Goal: Information Seeking & Learning: Learn about a topic

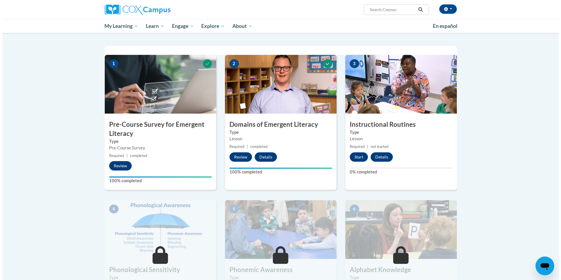
scroll to position [117, 0]
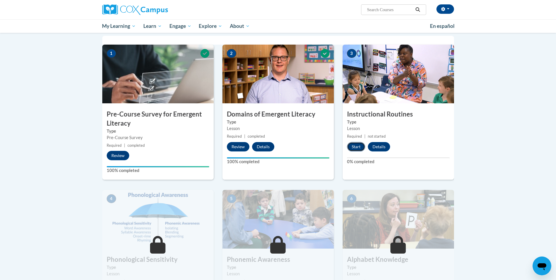
click at [357, 146] on button "Start" at bounding box center [356, 146] width 18 height 9
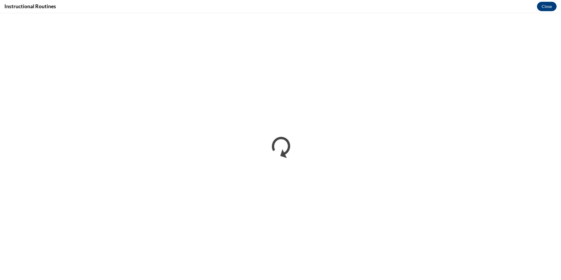
scroll to position [0, 0]
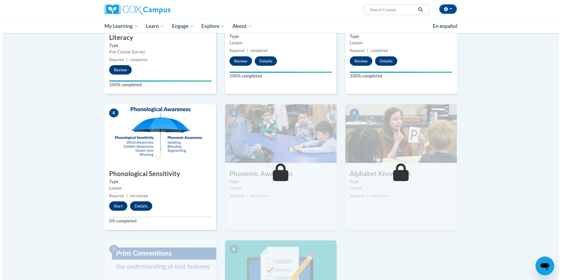
scroll to position [205, 0]
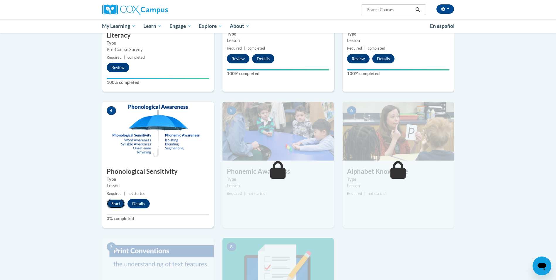
click at [115, 203] on button "Start" at bounding box center [116, 203] width 18 height 9
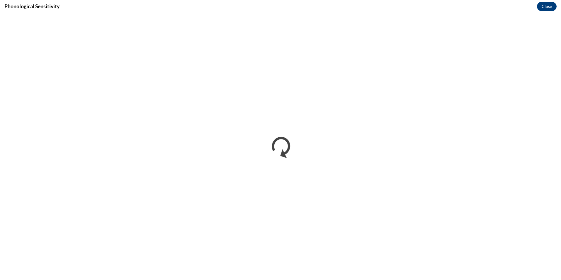
scroll to position [0, 0]
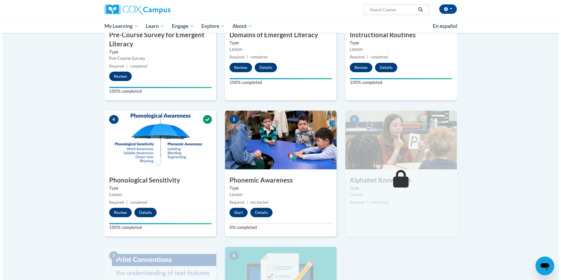
scroll to position [205, 0]
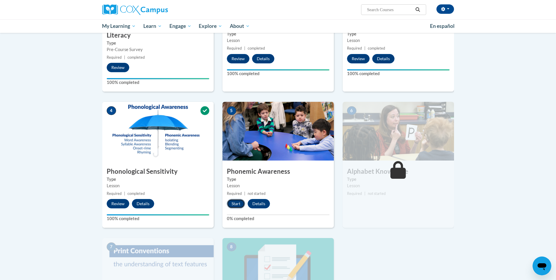
click at [241, 201] on button "Start" at bounding box center [236, 203] width 18 height 9
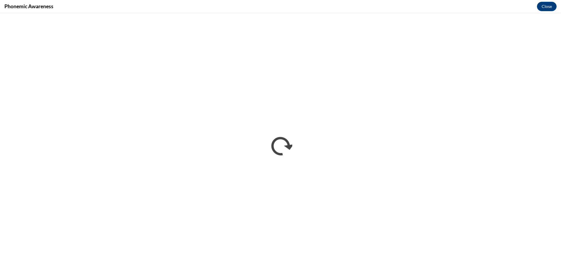
scroll to position [0, 0]
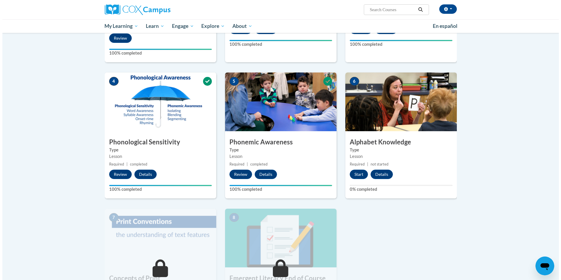
scroll to position [293, 0]
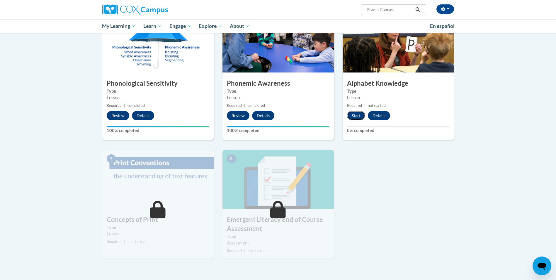
click at [359, 114] on button "Start" at bounding box center [356, 115] width 18 height 9
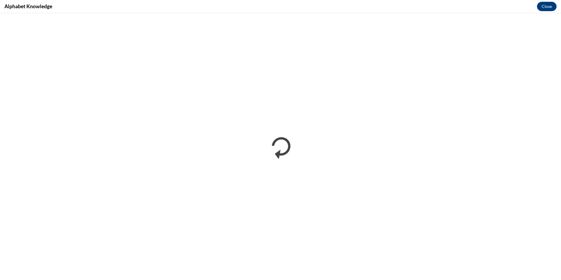
scroll to position [0, 0]
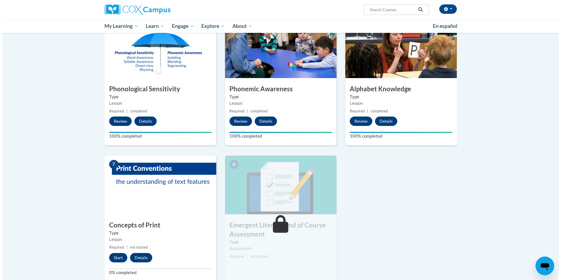
scroll to position [352, 0]
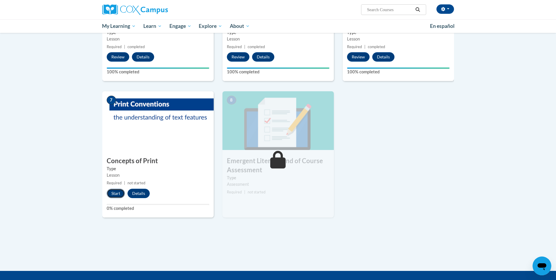
click at [118, 195] on button "Start" at bounding box center [116, 193] width 18 height 9
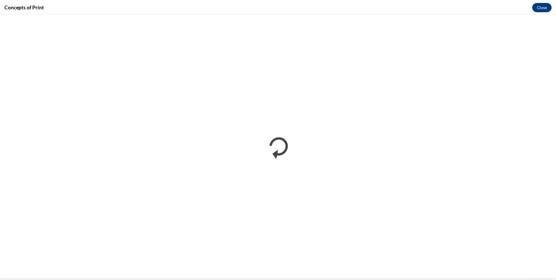
scroll to position [0, 0]
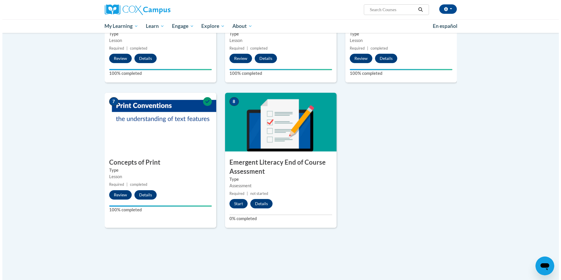
scroll to position [352, 0]
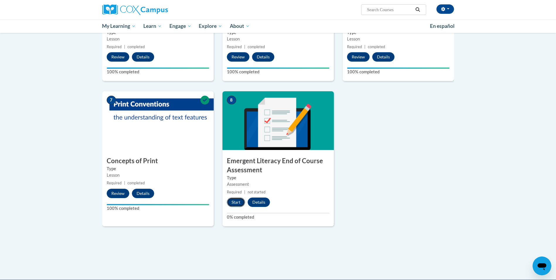
click at [241, 199] on button "Start" at bounding box center [236, 201] width 18 height 9
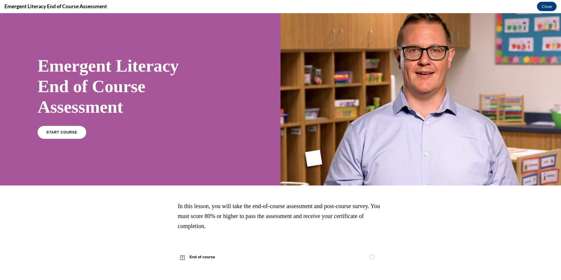
scroll to position [6, 0]
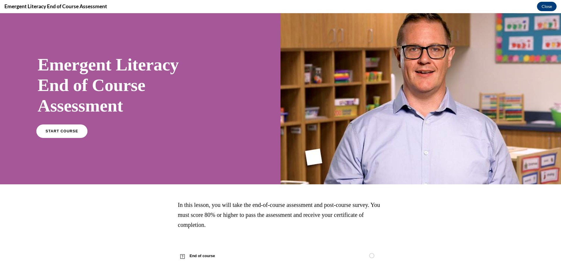
click at [53, 132] on span "START COURSE" at bounding box center [61, 131] width 33 height 4
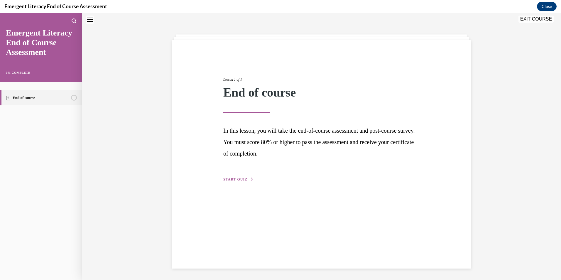
scroll to position [18, 0]
click at [243, 180] on span "START QUIZ" at bounding box center [235, 179] width 24 height 4
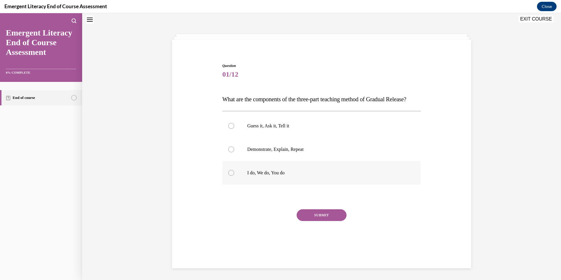
scroll to position [19, 0]
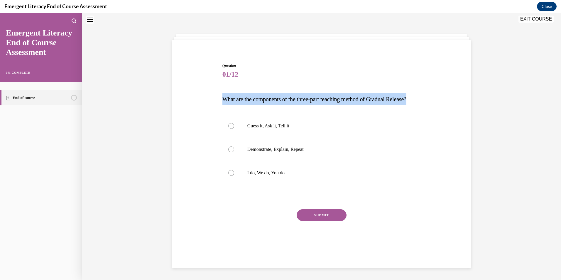
drag, startPoint x: 244, startPoint y: 110, endPoint x: 222, endPoint y: 96, distance: 26.3
click at [222, 96] on p "What are the components of the three-part teaching method of Gradual Release?" at bounding box center [321, 99] width 199 height 12
drag, startPoint x: 222, startPoint y: 96, endPoint x: 225, endPoint y: 98, distance: 3.8
copy span "What are the components of the three-part teaching method of Gradual Release?"
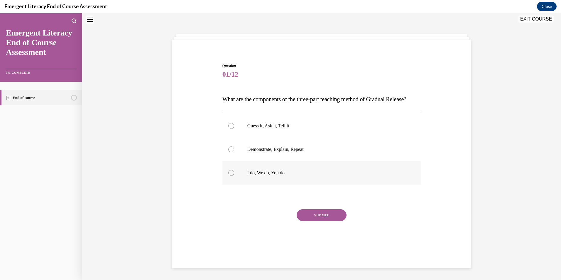
click at [229, 176] on div at bounding box center [231, 173] width 6 height 6
click at [229, 176] on input "I do, We do, You do" at bounding box center [231, 173] width 6 height 6
radio input "true"
click at [323, 221] on button "SUBMIT" at bounding box center [321, 215] width 50 height 12
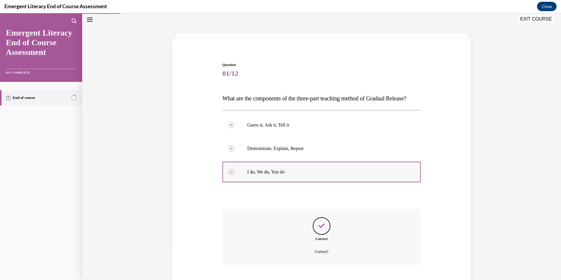
scroll to position [67, 0]
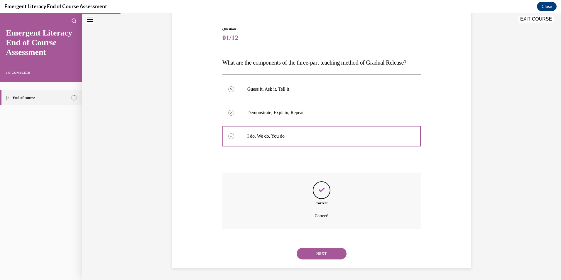
click at [327, 257] on button "NEXT" at bounding box center [321, 254] width 50 height 12
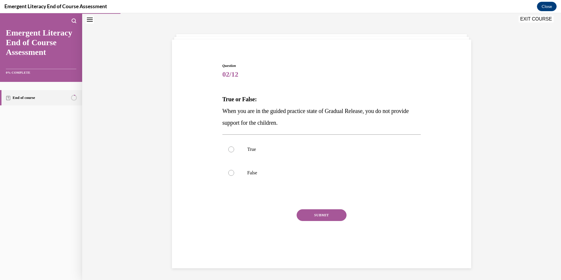
scroll to position [18, 0]
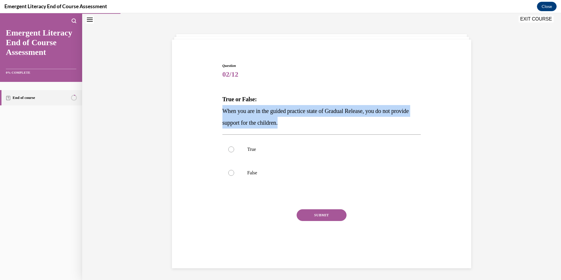
drag, startPoint x: 304, startPoint y: 123, endPoint x: 220, endPoint y: 110, distance: 85.2
click at [222, 110] on p "When you are in the guided practice state of Gradual Release, you do not provid…" at bounding box center [321, 116] width 199 height 23
drag, startPoint x: 220, startPoint y: 110, endPoint x: 235, endPoint y: 113, distance: 15.2
copy span "When you are in the guided practice state of Gradual Release, you do not provid…"
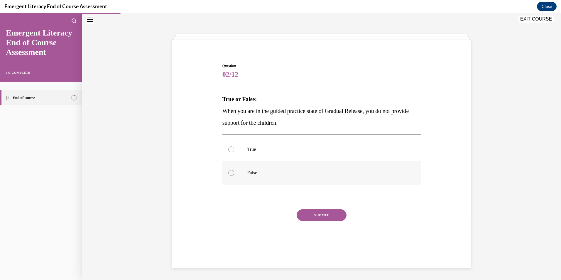
click at [262, 172] on p "False" at bounding box center [326, 173] width 159 height 6
click at [234, 172] on input "False" at bounding box center [231, 173] width 6 height 6
radio input "true"
click at [317, 212] on button "SUBMIT" at bounding box center [321, 215] width 50 height 12
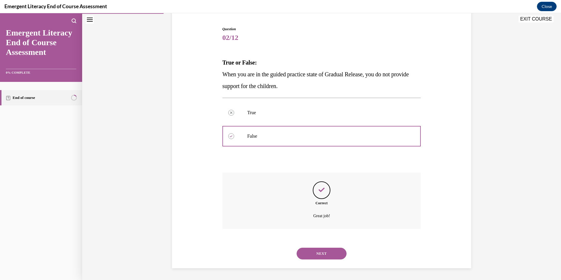
click at [324, 255] on button "NEXT" at bounding box center [321, 254] width 50 height 12
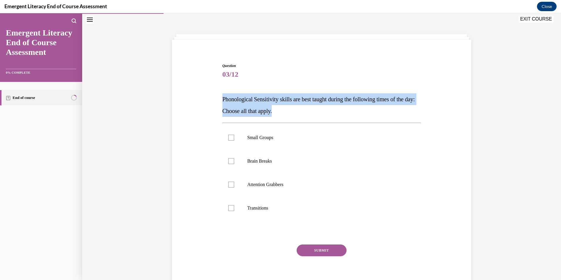
drag, startPoint x: 291, startPoint y: 113, endPoint x: 217, endPoint y: 99, distance: 74.5
click at [217, 99] on div "Question 03/12 Phonological Sensitivity skills are best taught during the follo…" at bounding box center [321, 168] width 302 height 247
drag, startPoint x: 217, startPoint y: 99, endPoint x: 233, endPoint y: 100, distance: 16.2
copy span "Phonological Sensitivity skills are best taught during the following times of t…"
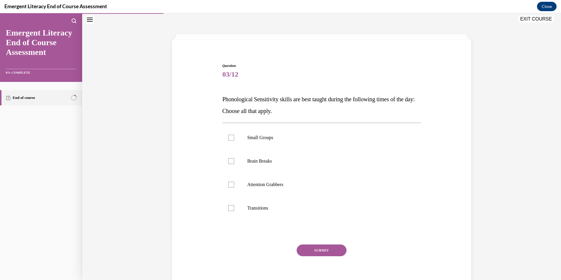
click at [201, 117] on div "Question 03/12 Phonological Sensitivity skills are best taught during the follo…" at bounding box center [321, 168] width 302 height 247
click at [228, 139] on div at bounding box center [231, 138] width 6 height 6
click at [228, 139] on input "Small Groups" at bounding box center [231, 138] width 6 height 6
checkbox input "true"
click at [228, 160] on div at bounding box center [231, 161] width 6 height 6
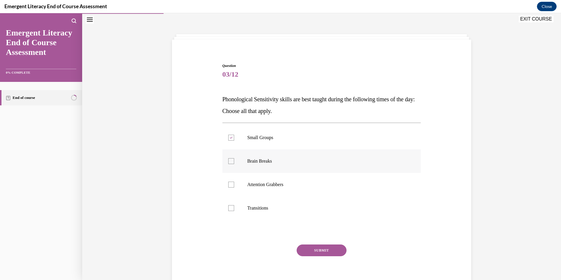
click at [228, 160] on input "Brain Breaks" at bounding box center [231, 161] width 6 height 6
checkbox input "true"
click at [231, 185] on div at bounding box center [231, 185] width 6 height 6
click at [231, 185] on input "Attention Grabbers" at bounding box center [231, 185] width 6 height 6
checkbox input "true"
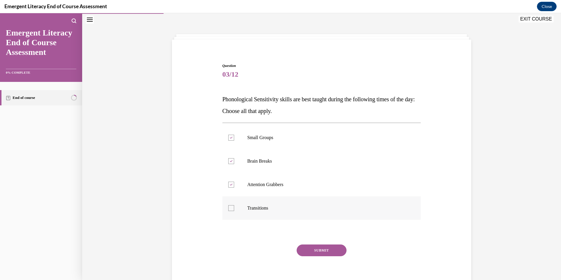
click at [230, 206] on div at bounding box center [231, 208] width 6 height 6
click at [230, 206] on input "Transitions" at bounding box center [231, 208] width 6 height 6
checkbox input "true"
click at [314, 247] on button "SUBMIT" at bounding box center [321, 250] width 50 height 12
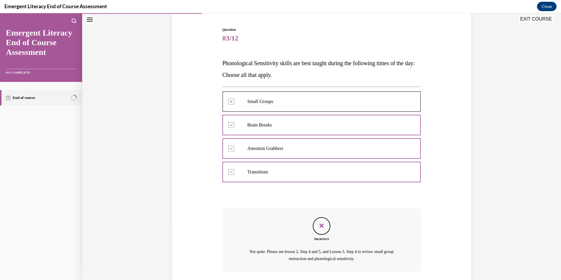
scroll to position [97, 0]
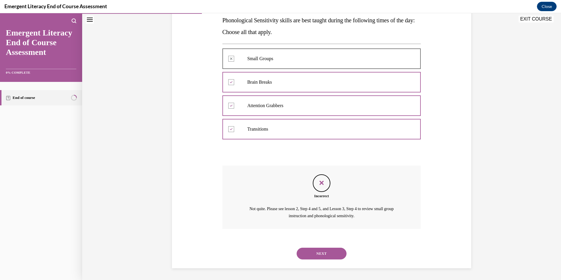
click at [325, 252] on button "NEXT" at bounding box center [321, 254] width 50 height 12
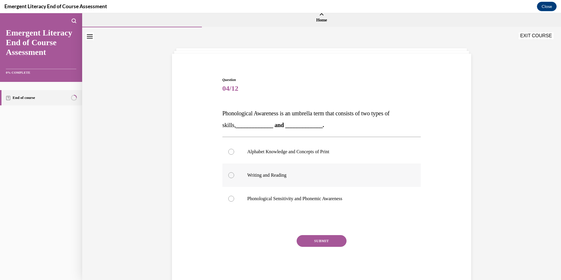
scroll to position [0, 0]
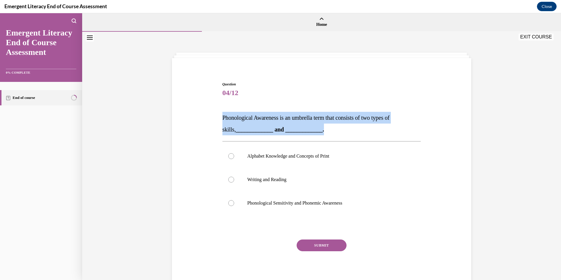
drag, startPoint x: 310, startPoint y: 131, endPoint x: 221, endPoint y: 115, distance: 90.7
click at [222, 115] on p "Phonological Awareness is an umbrella term that consists of two types of skills…" at bounding box center [321, 123] width 199 height 23
drag, startPoint x: 221, startPoint y: 115, endPoint x: 231, endPoint y: 117, distance: 10.9
copy span "Phonological Awareness is an umbrella term that consists of two types of skills…"
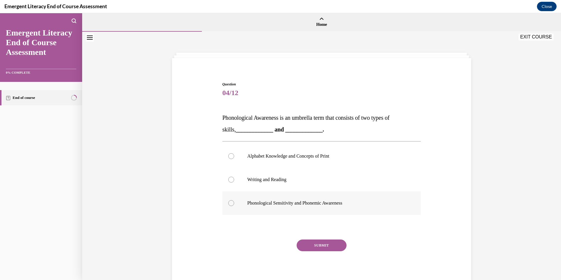
click at [319, 207] on label "Phonological Sensitivity and Phonemic Awareness" at bounding box center [321, 202] width 199 height 23
click at [234, 206] on input "Phonological Sensitivity and Phonemic Awareness" at bounding box center [231, 203] width 6 height 6
radio input "true"
click at [333, 244] on button "SUBMIT" at bounding box center [321, 245] width 50 height 12
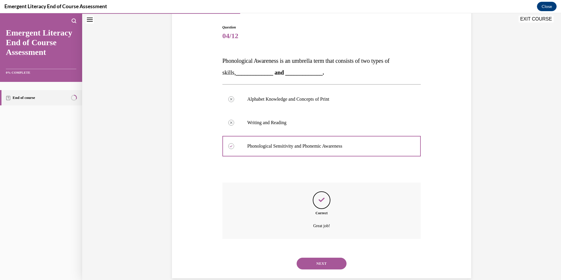
scroll to position [67, 0]
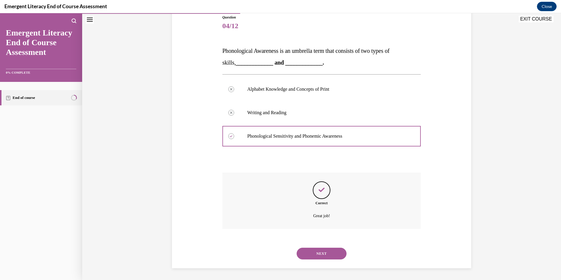
click at [331, 250] on button "NEXT" at bounding box center [321, 254] width 50 height 12
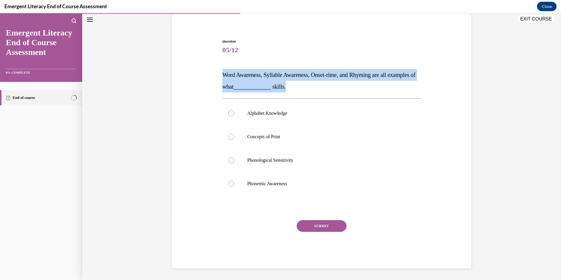
drag, startPoint x: 318, startPoint y: 85, endPoint x: 222, endPoint y: 73, distance: 96.1
click at [222, 73] on p "Word Awareness, Syllable Awareness, Onset-rime, and Rhyming are all examples of…" at bounding box center [321, 80] width 199 height 23
drag, startPoint x: 222, startPoint y: 73, endPoint x: 228, endPoint y: 75, distance: 5.5
copy span "Word Awareness, Syllable Awareness, Onset-rime, and Rhyming are all examples of…"
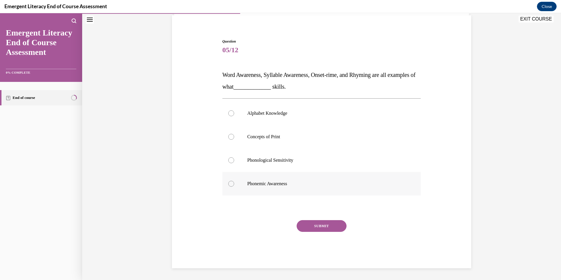
click at [282, 179] on label "Phonemic Awareness" at bounding box center [321, 183] width 199 height 23
click at [234, 181] on input "Phonemic Awareness" at bounding box center [231, 184] width 6 height 6
radio input "true"
click at [322, 221] on button "SUBMIT" at bounding box center [321, 226] width 50 height 12
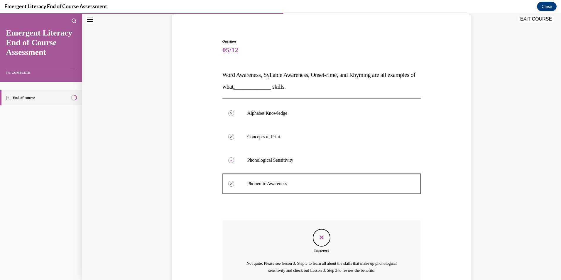
scroll to position [97, 0]
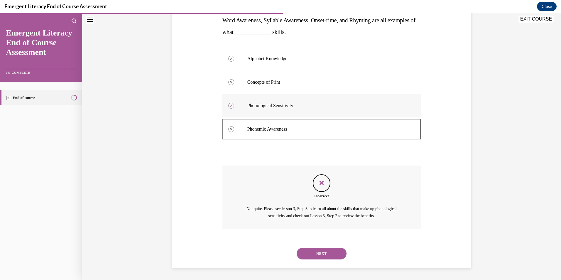
click at [267, 102] on label "Phonological Sensitivity" at bounding box center [321, 105] width 199 height 23
click at [331, 253] on button "NEXT" at bounding box center [321, 254] width 50 height 12
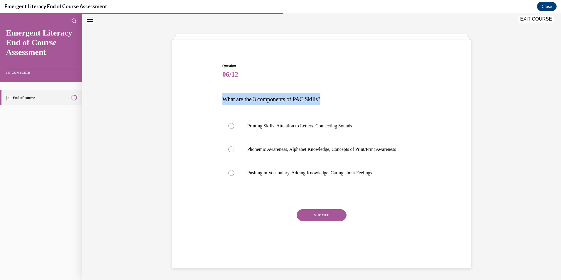
drag, startPoint x: 329, startPoint y: 96, endPoint x: 221, endPoint y: 87, distance: 107.7
click at [222, 87] on div "Question 06/12 What are the 3 components of PAC Skills? Printing Skills, Attent…" at bounding box center [321, 160] width 199 height 194
drag, startPoint x: 221, startPoint y: 87, endPoint x: 253, endPoint y: 98, distance: 33.8
copy span "What are the 3 components of PAC Skills?"
click at [292, 148] on p "Phonemic Awareness, Alphabet Knowledge, Concepts of Print/Print Awareness" at bounding box center [326, 149] width 159 height 6
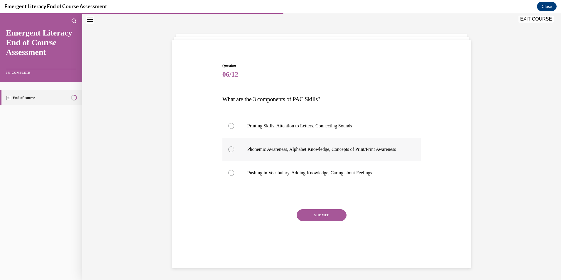
click at [234, 148] on input "Phonemic Awareness, Alphabet Knowledge, Concepts of Print/Print Awareness" at bounding box center [231, 149] width 6 height 6
radio input "true"
click at [323, 219] on button "SUBMIT" at bounding box center [321, 215] width 50 height 12
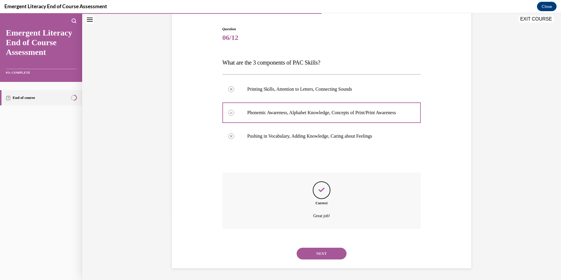
scroll to position [61, 0]
click at [326, 253] on button "NEXT" at bounding box center [321, 254] width 50 height 12
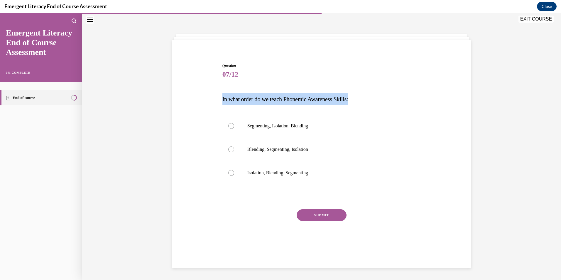
drag, startPoint x: 359, startPoint y: 98, endPoint x: 219, endPoint y: 99, distance: 139.9
click at [221, 99] on div "Question 07/12 In what order do we teach Phonemic Awareness Skills: Segmenting,…" at bounding box center [321, 155] width 201 height 203
drag, startPoint x: 219, startPoint y: 99, endPoint x: 231, endPoint y: 98, distance: 11.5
copy span "In what order do we teach Phonemic Awareness Skills:"
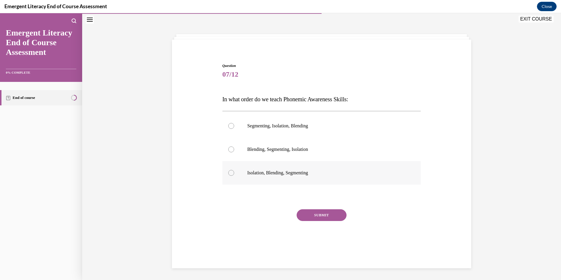
click at [232, 171] on label "Isolation, Blending, Segmenting" at bounding box center [321, 172] width 199 height 23
click at [232, 171] on input "Isolation, Blending, Segmenting" at bounding box center [231, 173] width 6 height 6
radio input "true"
click at [315, 216] on button "SUBMIT" at bounding box center [321, 215] width 50 height 12
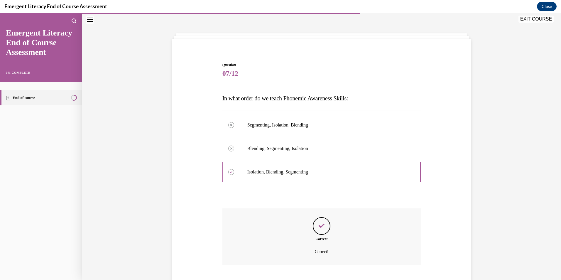
scroll to position [55, 0]
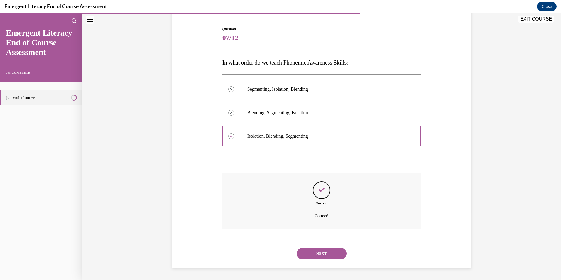
click at [332, 250] on button "NEXT" at bounding box center [321, 254] width 50 height 12
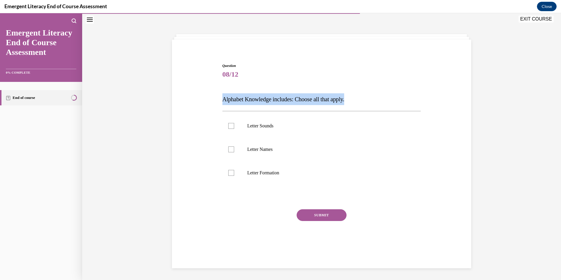
drag, startPoint x: 355, startPoint y: 99, endPoint x: 200, endPoint y: 99, distance: 154.8
click at [200, 99] on div "Question 08/12 Alphabet Knowledge includes: Choose all that apply. Letter Sound…" at bounding box center [321, 151] width 302 height 212
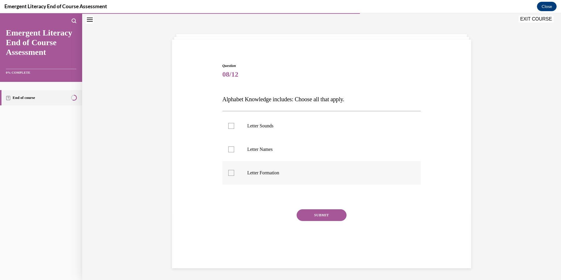
click at [229, 172] on div at bounding box center [231, 173] width 6 height 6
click at [229, 172] on input "Letter Formation" at bounding box center [231, 173] width 6 height 6
checkbox input "true"
click at [229, 144] on label "Letter Names" at bounding box center [321, 149] width 199 height 23
click at [229, 146] on input "Letter Names" at bounding box center [231, 149] width 6 height 6
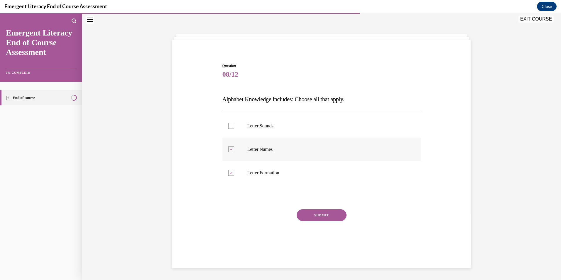
click at [230, 148] on icon at bounding box center [231, 149] width 3 height 2
click at [230, 148] on input "Letter Names" at bounding box center [231, 149] width 6 height 6
checkbox input "false"
click at [228, 126] on div at bounding box center [231, 126] width 6 height 6
click at [228, 126] on input "Letter Sounds" at bounding box center [231, 126] width 6 height 6
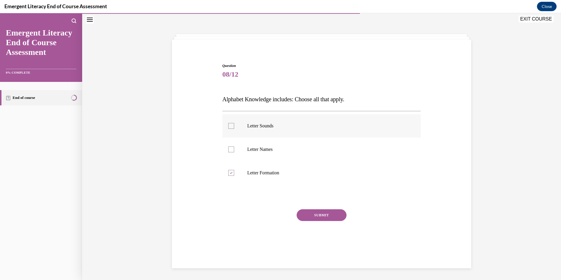
checkbox input "true"
click at [231, 150] on div at bounding box center [231, 149] width 6 height 6
click at [231, 150] on input "Letter Names" at bounding box center [231, 149] width 6 height 6
checkbox input "true"
click at [314, 215] on button "SUBMIT" at bounding box center [321, 215] width 50 height 12
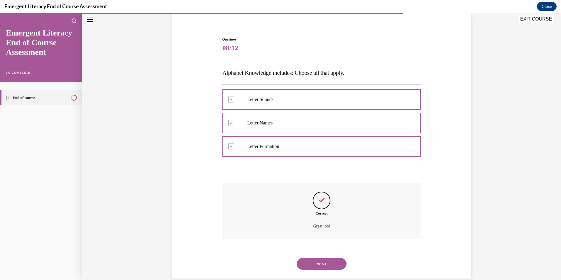
scroll to position [55, 0]
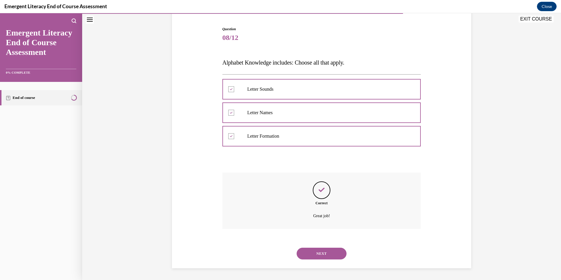
click at [330, 249] on button "NEXT" at bounding box center [321, 254] width 50 height 12
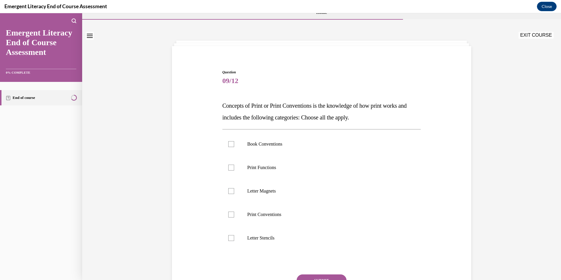
scroll to position [1, 0]
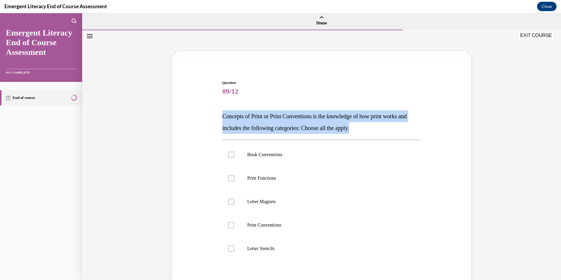
drag, startPoint x: 370, startPoint y: 128, endPoint x: 219, endPoint y: 116, distance: 151.7
click at [221, 116] on div "Question 09/12 Concepts of Print or Print Conventions is the knowledge of how p…" at bounding box center [321, 202] width 201 height 262
drag, startPoint x: 219, startPoint y: 116, endPoint x: 247, endPoint y: 121, distance: 28.2
copy span "Concepts of Print or Print Conventions is the knowledge of how print works and …"
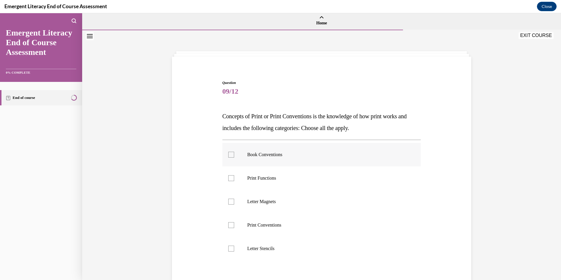
click at [227, 151] on label "Book Conventions" at bounding box center [321, 154] width 199 height 23
click at [228, 152] on input "Book Conventions" at bounding box center [231, 155] width 6 height 6
checkbox input "true"
drag, startPoint x: 229, startPoint y: 178, endPoint x: 234, endPoint y: 177, distance: 5.0
click at [229, 178] on div at bounding box center [231, 178] width 6 height 6
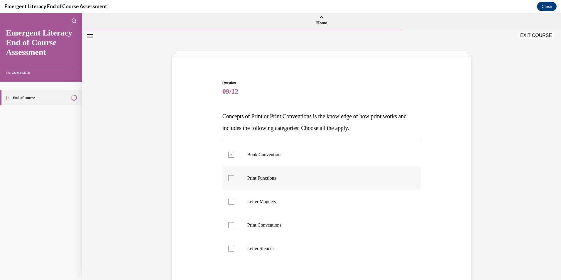
click at [229, 178] on input "Print Functions" at bounding box center [231, 178] width 6 height 6
checkbox input "true"
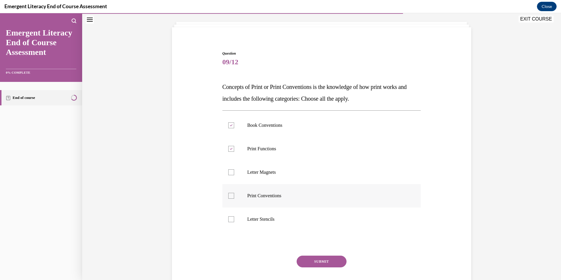
click at [230, 195] on div at bounding box center [231, 196] width 6 height 6
click at [230, 195] on input "Print Conventions" at bounding box center [231, 196] width 6 height 6
checkbox input "true"
click at [330, 262] on button "SUBMIT" at bounding box center [321, 261] width 50 height 12
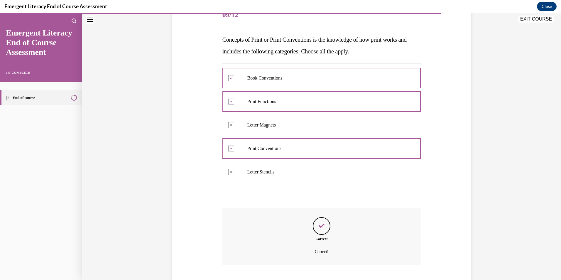
scroll to position [114, 0]
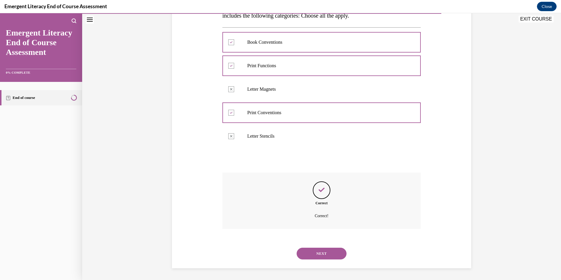
click at [329, 255] on button "NEXT" at bounding box center [321, 254] width 50 height 12
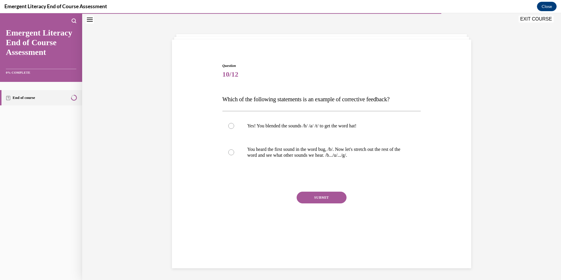
scroll to position [18, 0]
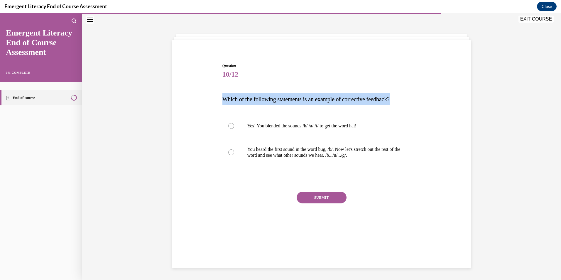
drag, startPoint x: 413, startPoint y: 101, endPoint x: 219, endPoint y: 94, distance: 194.3
click at [221, 94] on div "Question 10/12 Which of the following statements is an example of corrective fe…" at bounding box center [321, 146] width 201 height 185
drag, startPoint x: 219, startPoint y: 94, endPoint x: 233, endPoint y: 98, distance: 15.2
copy span "Which of the following statements is an example of corrective feedback?"
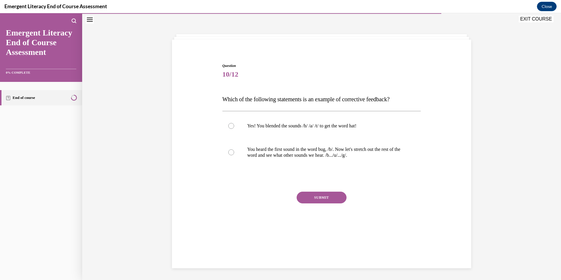
click at [261, 175] on div "Question 10/12 Which of the following statements is an example of corrective fe…" at bounding box center [321, 151] width 199 height 177
click at [228, 153] on div at bounding box center [231, 152] width 6 height 6
click at [228, 153] on input "You heard the first sound in the word bug, /b/. Now let's stretch out the rest …" at bounding box center [231, 152] width 6 height 6
radio input "true"
click at [321, 196] on button "SUBMIT" at bounding box center [321, 198] width 50 height 12
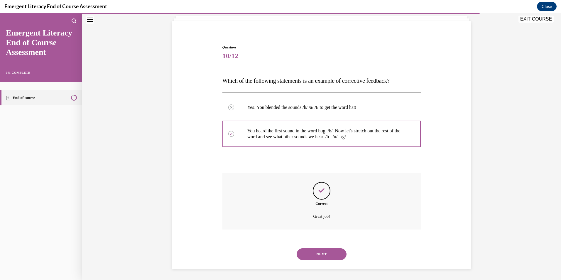
scroll to position [38, 0]
click at [325, 251] on button "NEXT" at bounding box center [321, 254] width 50 height 12
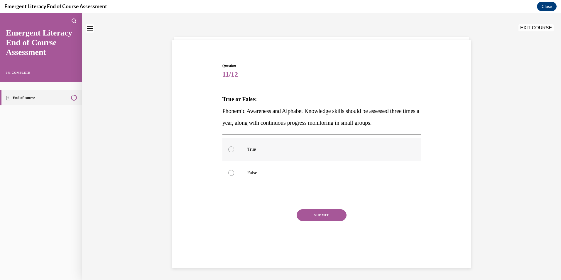
scroll to position [0, 0]
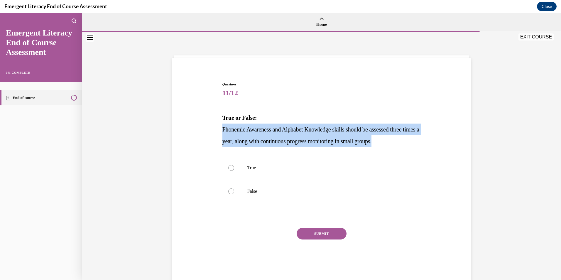
drag, startPoint x: 403, startPoint y: 140, endPoint x: 216, endPoint y: 129, distance: 186.9
click at [216, 129] on div "Question 11/12 True or False: Phonemic Awareness and Alphabet Knowledge skills …" at bounding box center [321, 170] width 302 height 212
drag, startPoint x: 216, startPoint y: 129, endPoint x: 235, endPoint y: 132, distance: 19.0
copy span "Phonemic Awareness and Alphabet Knowledge skills should be assessed three times…"
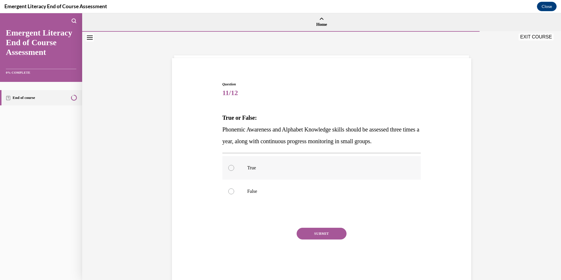
click at [228, 168] on div at bounding box center [231, 168] width 6 height 6
click at [228, 168] on input "True" at bounding box center [231, 168] width 6 height 6
radio input "true"
click at [326, 238] on button "SUBMIT" at bounding box center [321, 234] width 50 height 12
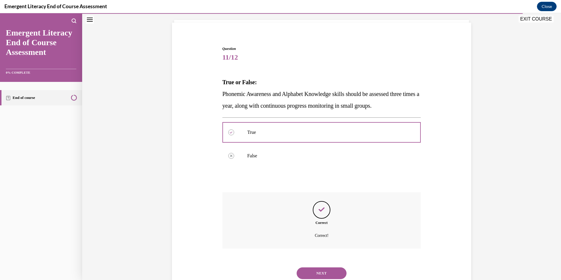
scroll to position [55, 0]
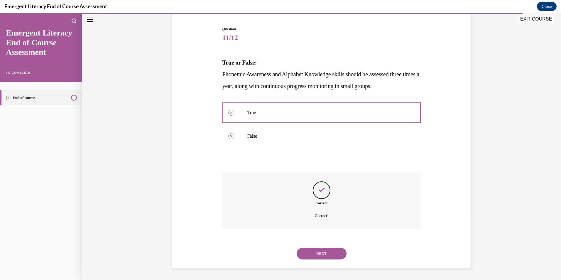
click at [328, 255] on button "NEXT" at bounding box center [321, 254] width 50 height 12
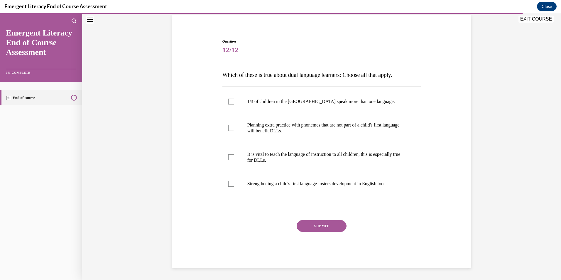
scroll to position [18, 0]
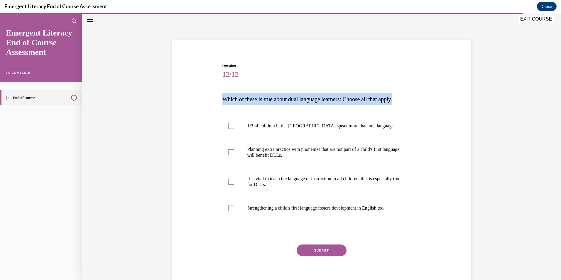
drag, startPoint x: 407, startPoint y: 99, endPoint x: 220, endPoint y: 96, distance: 187.7
click at [221, 96] on div "Question 12/12 Which of these is true about dual language learners: Choose all …" at bounding box center [321, 173] width 201 height 238
drag, startPoint x: 220, startPoint y: 96, endPoint x: 230, endPoint y: 97, distance: 10.6
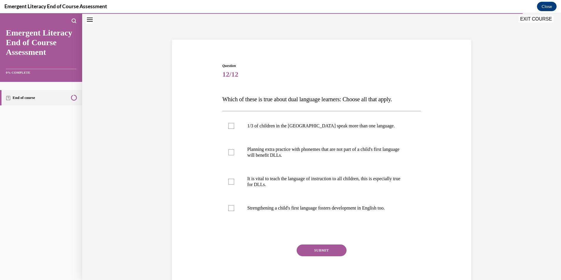
click at [207, 177] on div "Question 12/12 Which of these is true about dual language learners: Choose all …" at bounding box center [321, 168] width 302 height 247
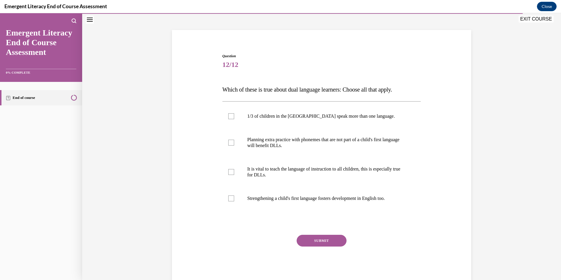
scroll to position [43, 0]
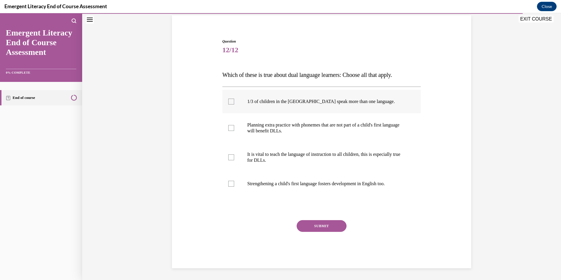
click at [228, 103] on div at bounding box center [231, 102] width 6 height 6
click at [228, 103] on input "1/3 of children in the US speak more than one language." at bounding box center [231, 102] width 6 height 6
checkbox input "true"
click at [228, 156] on div at bounding box center [231, 157] width 6 height 6
click at [228, 156] on input "It is vital to teach the language of instruction to all children, this is espec…" at bounding box center [231, 157] width 6 height 6
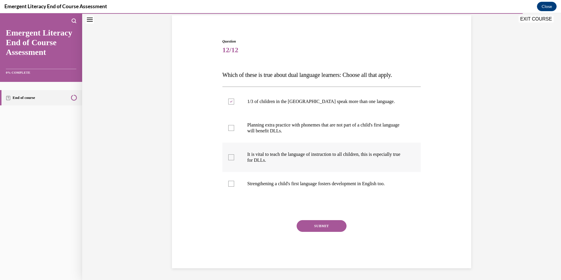
checkbox input "true"
click at [232, 184] on label "Strengthening a child's first language fosters development in English too." at bounding box center [321, 183] width 199 height 23
click at [232, 184] on input "Strengthening a child's first language fosters development in English too." at bounding box center [231, 184] width 6 height 6
checkbox input "true"
click at [307, 224] on button "SUBMIT" at bounding box center [321, 226] width 50 height 12
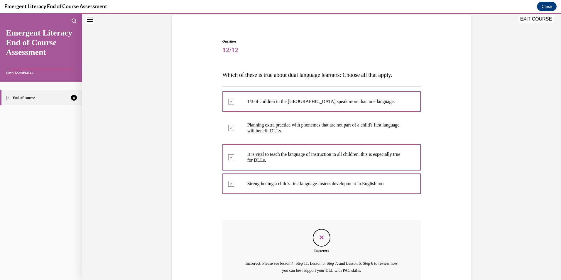
scroll to position [97, 0]
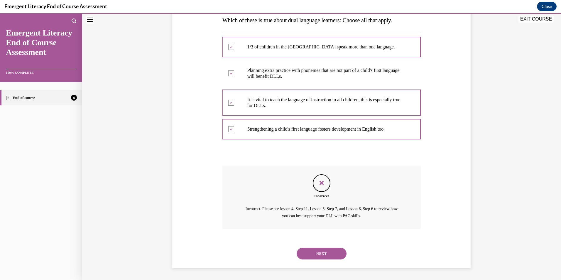
click at [326, 250] on button "NEXT" at bounding box center [321, 254] width 50 height 12
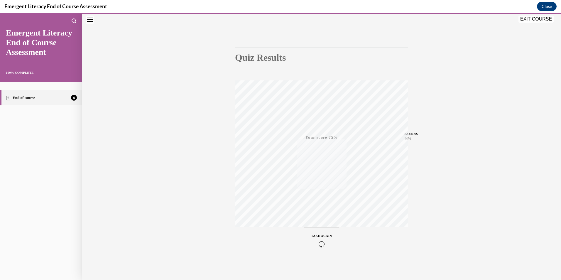
click at [320, 244] on icon "button" at bounding box center [321, 244] width 21 height 6
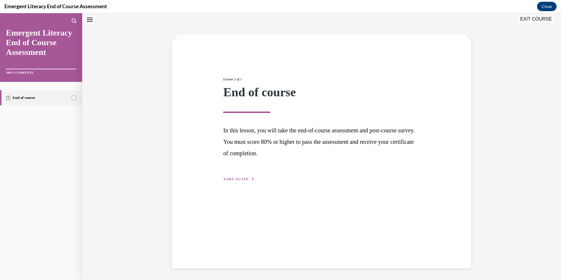
click at [239, 178] on span "TAKE AGAIN" at bounding box center [235, 179] width 25 height 4
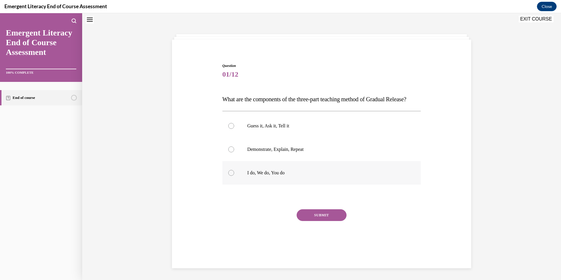
click at [247, 176] on p "I do, We do, You do" at bounding box center [326, 173] width 159 height 6
click at [234, 176] on input "I do, We do, You do" at bounding box center [231, 173] width 6 height 6
radio input "true"
click at [314, 221] on button "SUBMIT" at bounding box center [321, 215] width 50 height 12
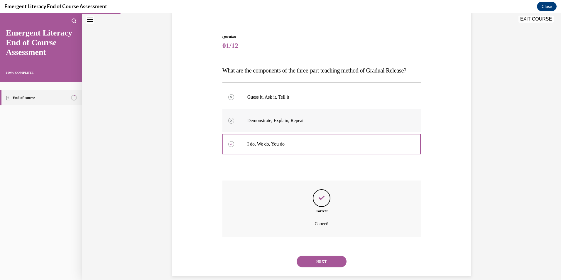
scroll to position [67, 0]
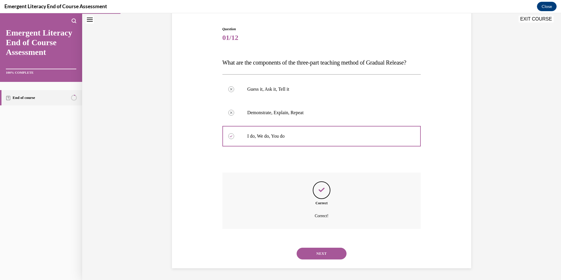
click at [323, 253] on button "NEXT" at bounding box center [321, 254] width 50 height 12
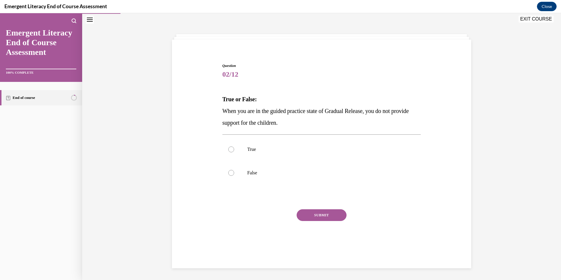
scroll to position [18, 0]
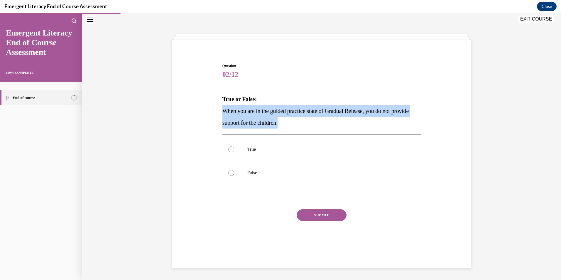
drag, startPoint x: 301, startPoint y: 123, endPoint x: 214, endPoint y: 110, distance: 89.0
click at [214, 110] on div "Question 02/12 True or False: When you are in the guided practice state of Grad…" at bounding box center [321, 151] width 302 height 212
drag, startPoint x: 214, startPoint y: 110, endPoint x: 239, endPoint y: 115, distance: 26.1
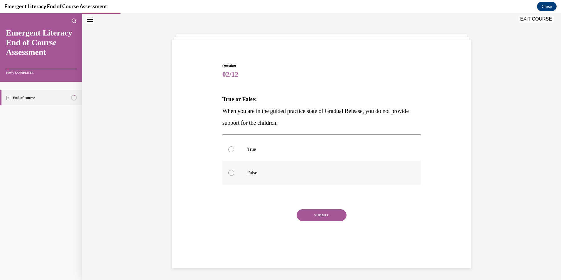
click at [237, 174] on label "False" at bounding box center [321, 172] width 199 height 23
click at [234, 174] on input "False" at bounding box center [231, 173] width 6 height 6
radio input "true"
click at [315, 212] on button "SUBMIT" at bounding box center [321, 215] width 50 height 12
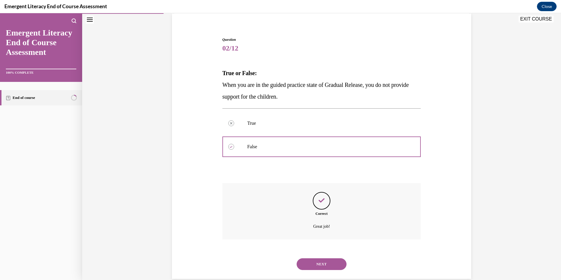
scroll to position [55, 0]
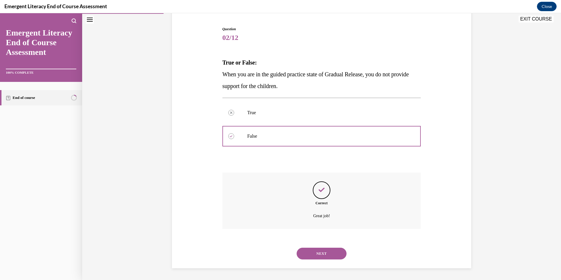
click at [331, 258] on button "NEXT" at bounding box center [321, 254] width 50 height 12
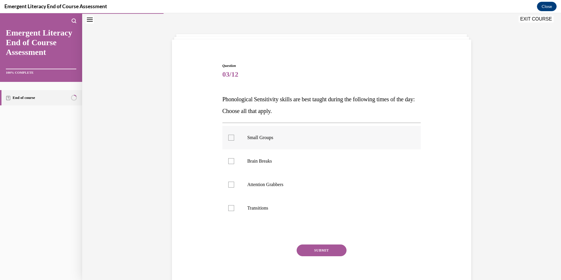
scroll to position [18, 0]
click at [229, 162] on div at bounding box center [231, 161] width 6 height 6
click at [229, 162] on input "Brain Breaks" at bounding box center [231, 161] width 6 height 6
checkbox input "true"
click at [229, 138] on div at bounding box center [231, 138] width 6 height 6
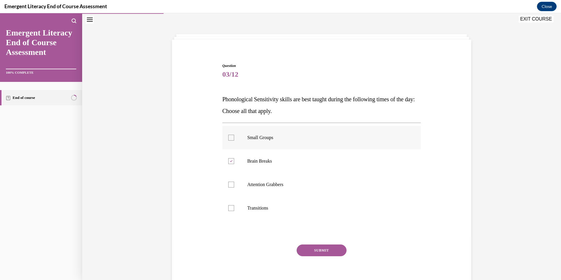
click at [229, 138] on input "Small Groups" at bounding box center [231, 138] width 6 height 6
checkbox input "true"
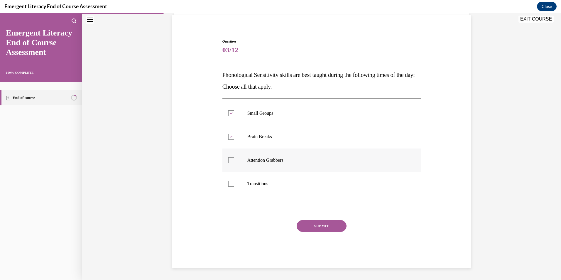
click at [229, 160] on div at bounding box center [231, 160] width 6 height 6
click at [229, 160] on input "Attention Grabbers" at bounding box center [231, 160] width 6 height 6
checkbox input "true"
click at [230, 185] on div at bounding box center [231, 184] width 6 height 6
click at [230, 185] on input "Transitions" at bounding box center [231, 184] width 6 height 6
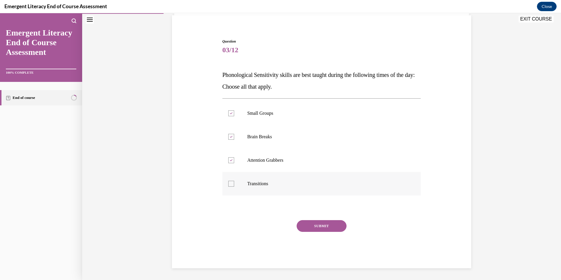
checkbox input "true"
click at [321, 227] on button "SUBMIT" at bounding box center [321, 226] width 50 height 12
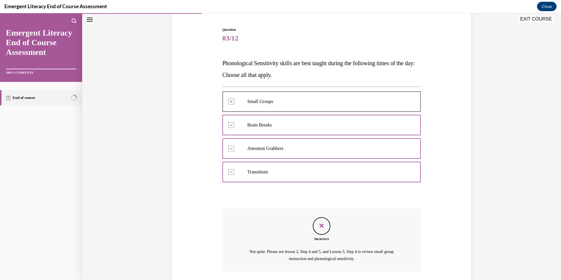
scroll to position [97, 0]
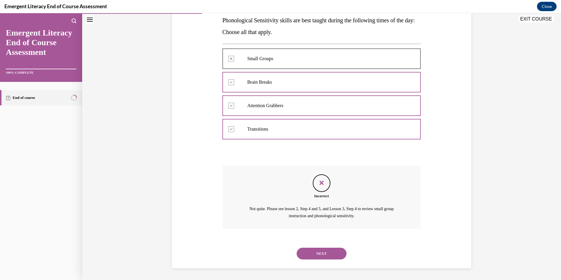
click at [325, 253] on button "NEXT" at bounding box center [321, 254] width 50 height 12
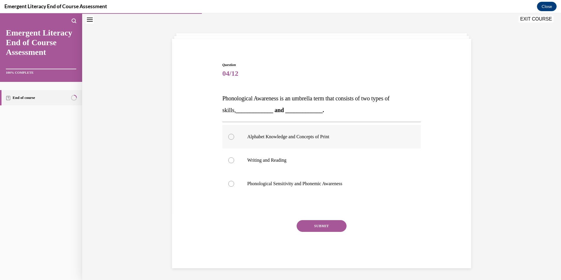
click at [275, 137] on p "Alphabet Knowledge and Concepts of Print" at bounding box center [326, 137] width 159 height 6
click at [234, 137] on input "Alphabet Knowledge and Concepts of Print" at bounding box center [231, 137] width 6 height 6
radio input "true"
click at [313, 225] on button "SUBMIT" at bounding box center [321, 226] width 50 height 12
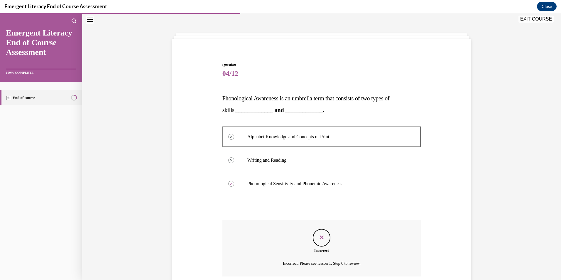
scroll to position [67, 0]
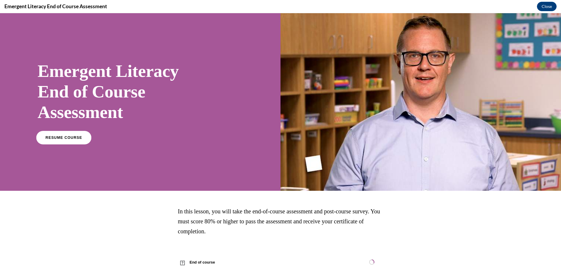
click at [75, 136] on span "RESUME COURSE" at bounding box center [63, 137] width 37 height 4
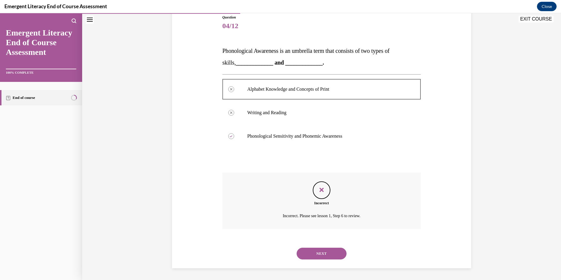
click at [327, 255] on button "NEXT" at bounding box center [321, 254] width 50 height 12
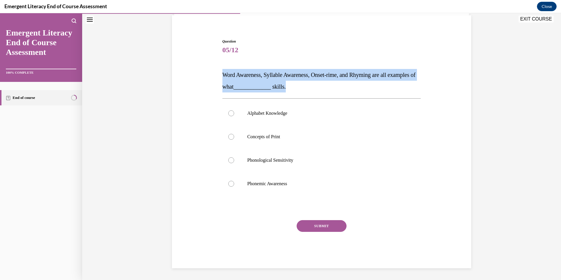
drag, startPoint x: 317, startPoint y: 86, endPoint x: 221, endPoint y: 73, distance: 96.3
click at [222, 73] on p "Word Awareness, Syllable Awareness, Onset-rime, and Rhyming are all examples of…" at bounding box center [321, 80] width 199 height 23
drag, startPoint x: 221, startPoint y: 73, endPoint x: 235, endPoint y: 77, distance: 14.0
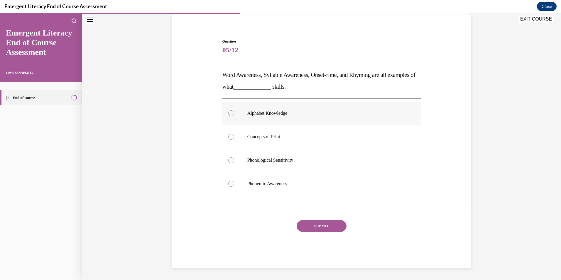
click at [340, 123] on label "Alphabet Knowledge" at bounding box center [321, 112] width 199 height 23
click at [234, 116] on input "Alphabet Knowledge" at bounding box center [231, 113] width 6 height 6
radio input "true"
click at [276, 159] on p "Phonological Sensitivity" at bounding box center [326, 160] width 159 height 6
click at [234, 159] on input "Phonological Sensitivity" at bounding box center [231, 160] width 6 height 6
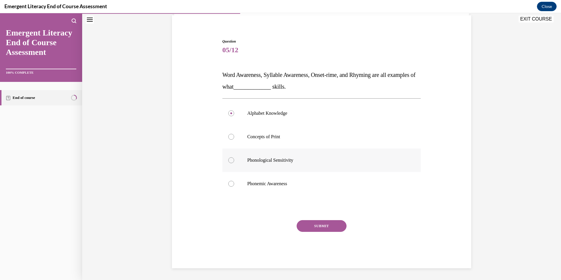
radio input "true"
click at [332, 225] on button "SUBMIT" at bounding box center [321, 226] width 50 height 12
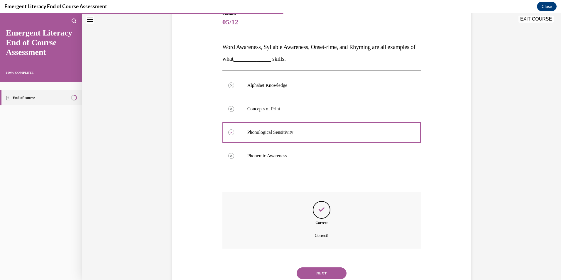
scroll to position [90, 0]
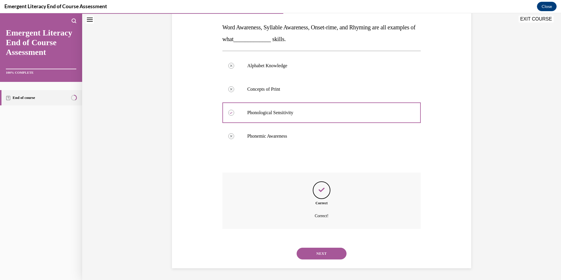
click at [326, 256] on button "NEXT" at bounding box center [321, 254] width 50 height 12
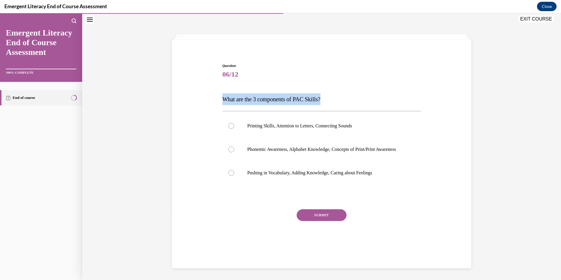
drag, startPoint x: 331, startPoint y: 100, endPoint x: 223, endPoint y: 96, distance: 108.0
click at [223, 96] on p "What are the 3 components of PAC Skills?" at bounding box center [321, 99] width 199 height 12
click at [292, 148] on p "Phonemic Awareness, Alphabet Knowledge, Concepts of Print/Print Awareness" at bounding box center [326, 149] width 159 height 6
click at [234, 148] on input "Phonemic Awareness, Alphabet Knowledge, Concepts of Print/Print Awareness" at bounding box center [231, 149] width 6 height 6
radio input "true"
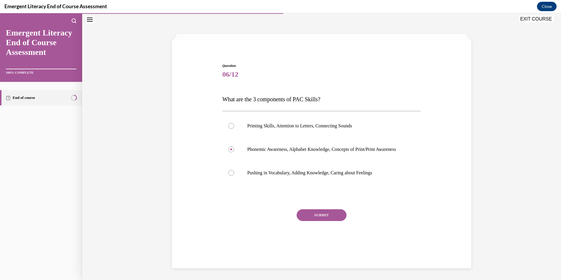
click at [332, 221] on button "SUBMIT" at bounding box center [321, 215] width 50 height 12
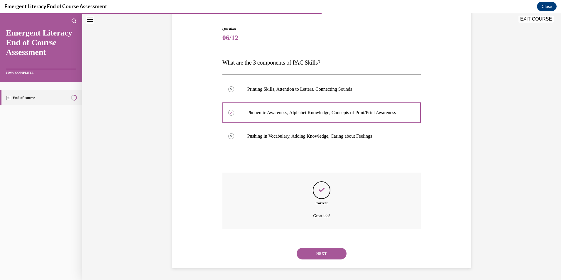
click at [322, 251] on button "NEXT" at bounding box center [321, 254] width 50 height 12
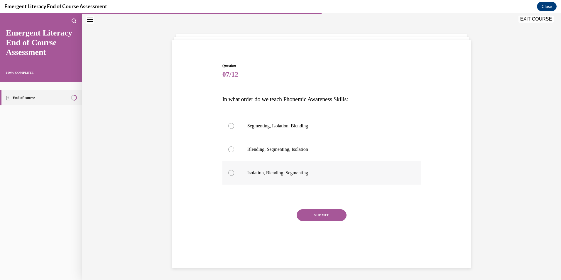
click at [240, 173] on label "Isolation, Blending, Segmenting" at bounding box center [321, 172] width 199 height 23
click at [234, 173] on input "Isolation, Blending, Segmenting" at bounding box center [231, 173] width 6 height 6
radio input "true"
click at [322, 216] on button "SUBMIT" at bounding box center [321, 215] width 50 height 12
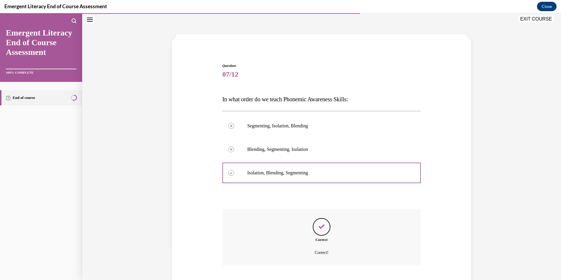
scroll to position [55, 0]
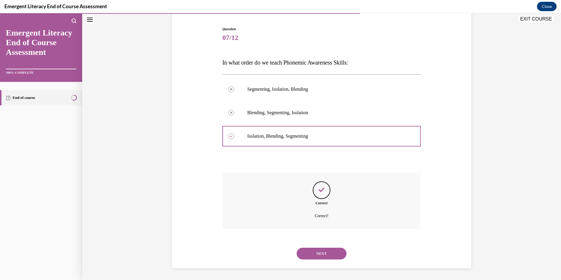
click at [322, 250] on button "NEXT" at bounding box center [321, 254] width 50 height 12
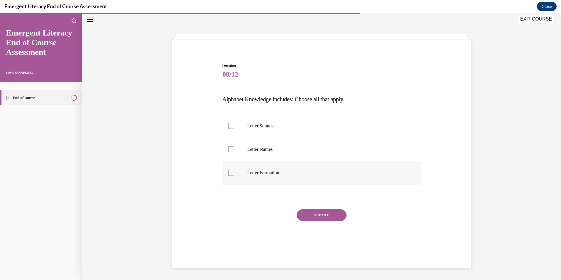
click at [228, 172] on div at bounding box center [231, 173] width 6 height 6
click at [228, 172] on input "Letter Formation" at bounding box center [231, 173] width 6 height 6
checkbox input "true"
click at [230, 151] on div at bounding box center [231, 149] width 6 height 6
click at [230, 151] on input "Letter Names" at bounding box center [231, 149] width 6 height 6
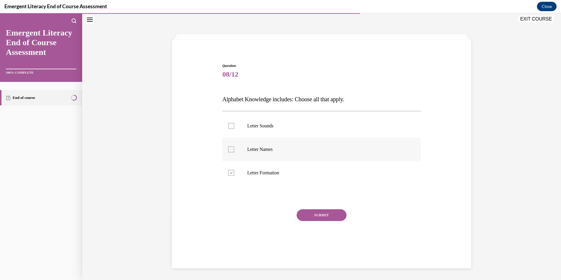
checkbox input "true"
click at [229, 126] on div at bounding box center [231, 126] width 6 height 6
click at [229, 126] on input "Letter Sounds" at bounding box center [231, 126] width 6 height 6
checkbox input "true"
click at [333, 216] on button "SUBMIT" at bounding box center [321, 215] width 50 height 12
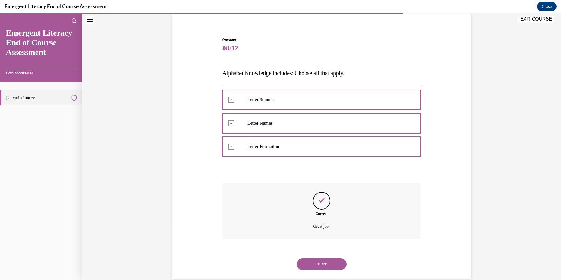
scroll to position [55, 0]
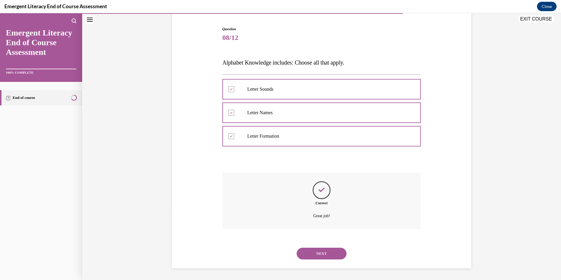
click at [314, 253] on button "NEXT" at bounding box center [321, 254] width 50 height 12
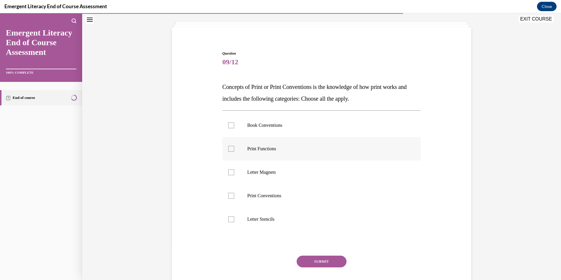
scroll to position [60, 0]
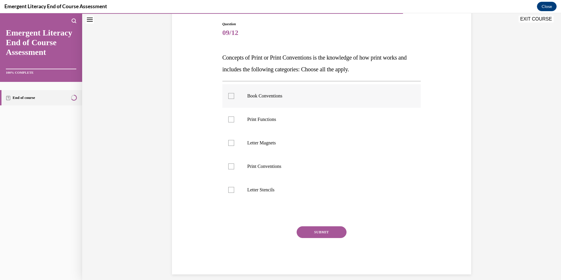
click at [230, 96] on div at bounding box center [231, 96] width 6 height 6
click at [230, 96] on input "Book Conventions" at bounding box center [231, 96] width 6 height 6
checkbox input "true"
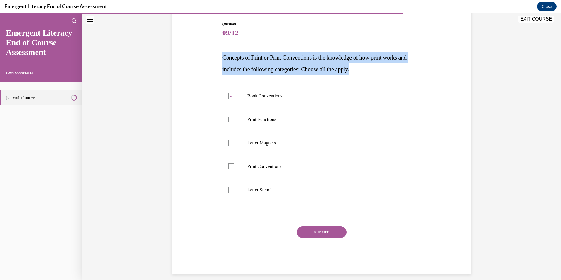
drag, startPoint x: 368, startPoint y: 71, endPoint x: 214, endPoint y: 60, distance: 154.3
click at [214, 60] on div "Question 09/12 Concepts of Print or Print Conventions is the knowledge of how p…" at bounding box center [321, 139] width 302 height 270
drag, startPoint x: 214, startPoint y: 60, endPoint x: 234, endPoint y: 64, distance: 20.9
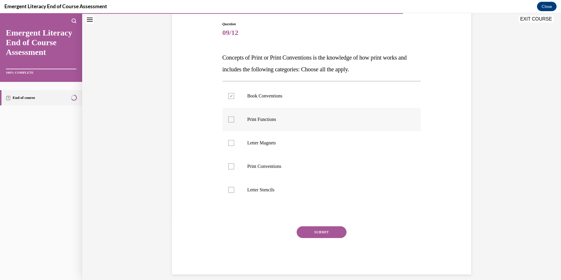
click at [253, 122] on label "Print Functions" at bounding box center [321, 119] width 199 height 23
click at [234, 122] on input "Print Functions" at bounding box center [231, 119] width 6 height 6
checkbox input "true"
click at [268, 166] on p "Print Conventions" at bounding box center [326, 166] width 159 height 6
click at [234, 166] on input "Print Conventions" at bounding box center [231, 166] width 6 height 6
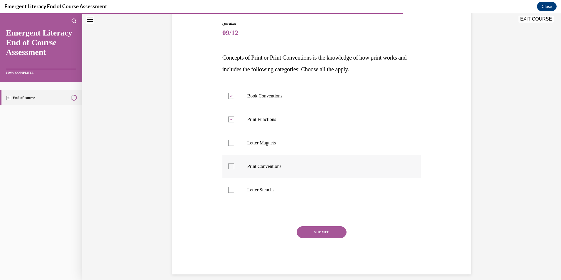
checkbox input "true"
click at [318, 232] on button "SUBMIT" at bounding box center [321, 232] width 50 height 12
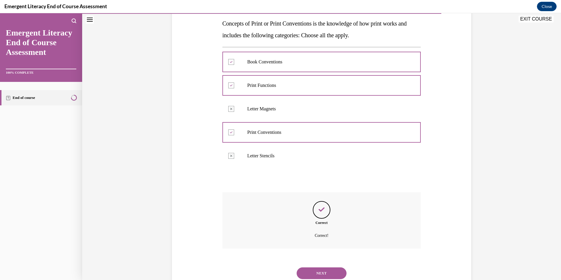
scroll to position [114, 0]
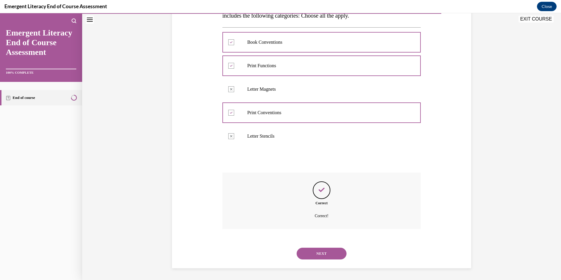
click at [323, 257] on button "NEXT" at bounding box center [321, 254] width 50 height 12
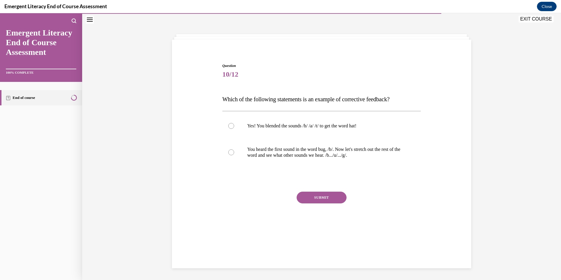
scroll to position [18, 0]
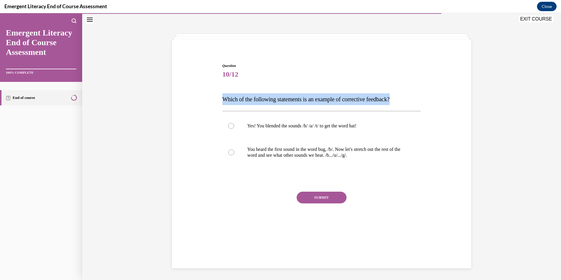
drag, startPoint x: 405, startPoint y: 99, endPoint x: 197, endPoint y: 97, distance: 207.9
click at [197, 97] on div "Question 10/12 Which of the following statements is an example of corrective fe…" at bounding box center [321, 142] width 302 height 194
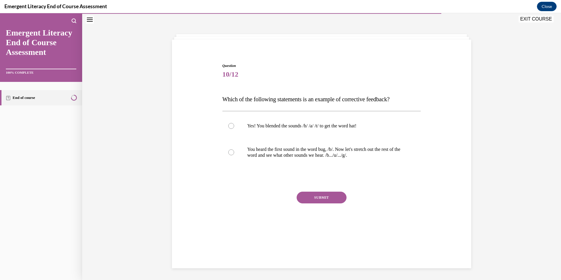
click at [386, 193] on div "SUBMIT" at bounding box center [321, 206] width 199 height 29
click at [276, 128] on p "Yes! You blended the sounds /h/ /a/ /t/ to get the word hat!" at bounding box center [326, 126] width 159 height 6
click at [234, 128] on input "Yes! You blended the sounds /h/ /a/ /t/ to get the word hat!" at bounding box center [231, 126] width 6 height 6
radio input "true"
click at [271, 153] on p "You heard the first sound in the word bug, /b/. Now let's stretch out the rest …" at bounding box center [326, 152] width 159 height 12
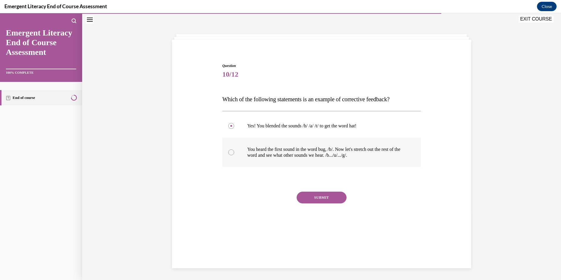
click at [234, 153] on input "You heard the first sound in the word bug, /b/. Now let's stretch out the rest …" at bounding box center [231, 152] width 6 height 6
radio input "true"
click at [288, 130] on label "Yes! You blended the sounds /h/ /a/ /t/ to get the word hat!" at bounding box center [321, 125] width 199 height 23
click at [234, 129] on input "Yes! You blended the sounds /h/ /a/ /t/ to get the word hat!" at bounding box center [231, 126] width 6 height 6
radio input "true"
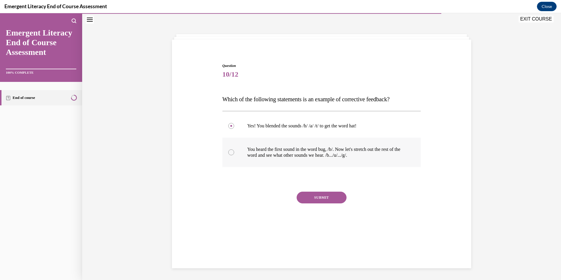
click at [315, 154] on p "You heard the first sound in the word bug, /b/. Now let's stretch out the rest …" at bounding box center [326, 152] width 159 height 12
click at [234, 154] on input "You heard the first sound in the word bug, /b/. Now let's stretch out the rest …" at bounding box center [231, 152] width 6 height 6
radio input "true"
click at [325, 199] on button "SUBMIT" at bounding box center [321, 198] width 50 height 12
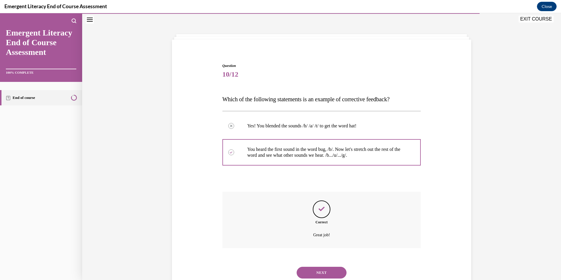
scroll to position [38, 0]
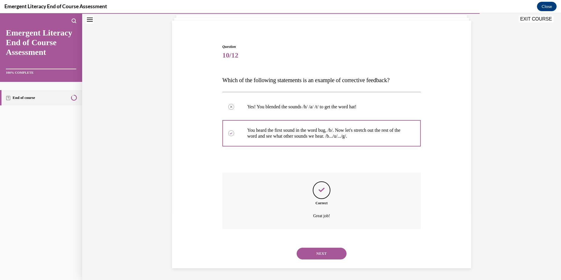
click at [324, 252] on button "NEXT" at bounding box center [321, 254] width 50 height 12
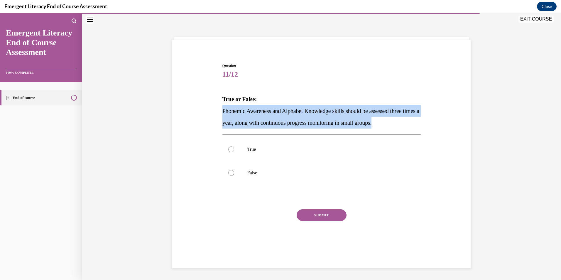
drag, startPoint x: 406, startPoint y: 124, endPoint x: 198, endPoint y: 109, distance: 208.4
click at [198, 109] on div "Question 11/12 True or False: Phonemic Awareness and Alphabet Knowledge skills …" at bounding box center [321, 151] width 302 height 212
drag, startPoint x: 198, startPoint y: 109, endPoint x: 253, endPoint y: 119, distance: 56.6
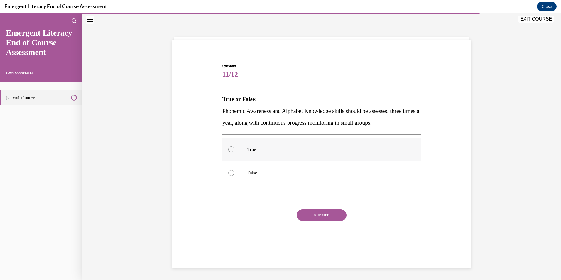
click at [233, 148] on label "True" at bounding box center [321, 149] width 199 height 23
click at [233, 148] on input "True" at bounding box center [231, 149] width 6 height 6
radio input "true"
click at [312, 215] on button "SUBMIT" at bounding box center [321, 215] width 50 height 12
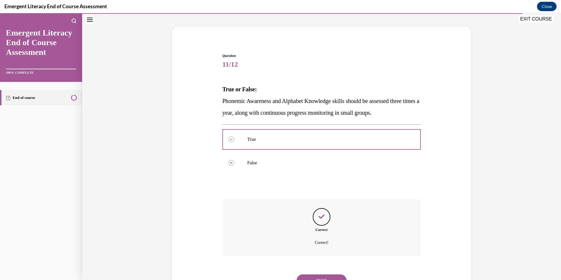
scroll to position [55, 0]
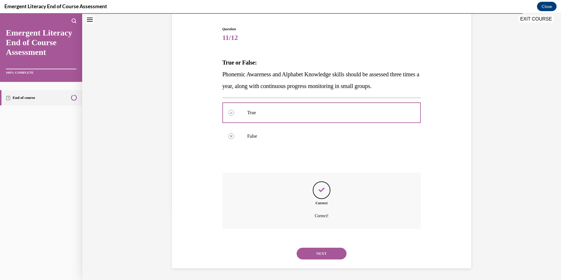
click at [318, 252] on button "NEXT" at bounding box center [321, 254] width 50 height 12
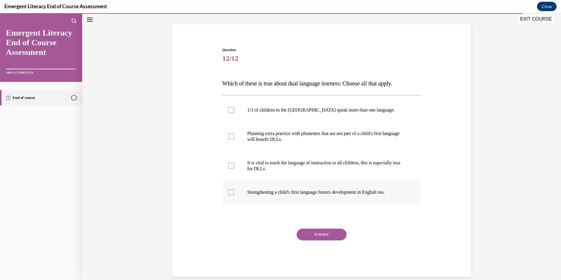
scroll to position [43, 0]
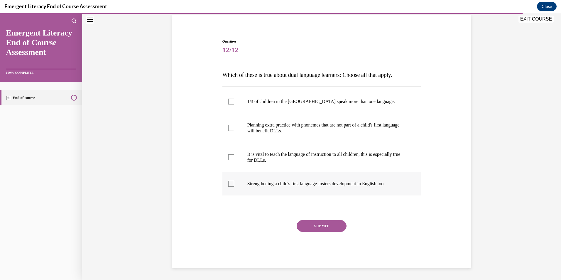
click at [230, 183] on div at bounding box center [231, 184] width 6 height 6
click at [230, 183] on input "Strengthening a child's first language fosters development in English too." at bounding box center [231, 184] width 6 height 6
checkbox input "true"
click at [229, 157] on div at bounding box center [231, 157] width 6 height 6
click at [229, 157] on input "It is vital to teach the language of instruction to all children, this is espec…" at bounding box center [231, 157] width 6 height 6
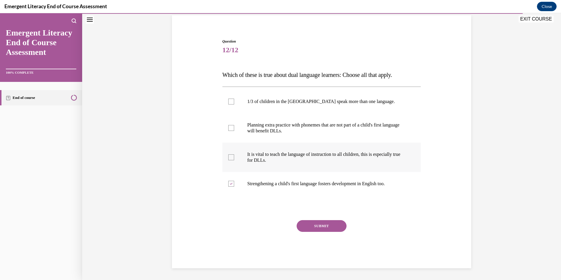
checkbox input "true"
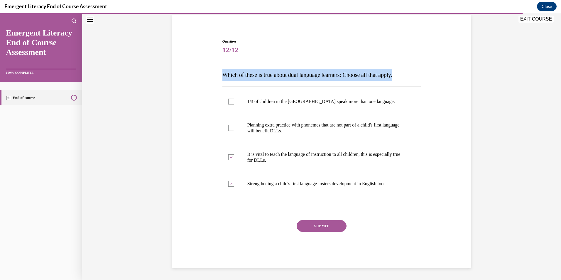
drag, startPoint x: 408, startPoint y: 75, endPoint x: 218, endPoint y: 72, distance: 190.1
click at [218, 72] on div "Question 12/12 Which of these is true about dual language learners: Choose all …" at bounding box center [321, 144] width 302 height 247
drag, startPoint x: 218, startPoint y: 72, endPoint x: 241, endPoint y: 74, distance: 22.9
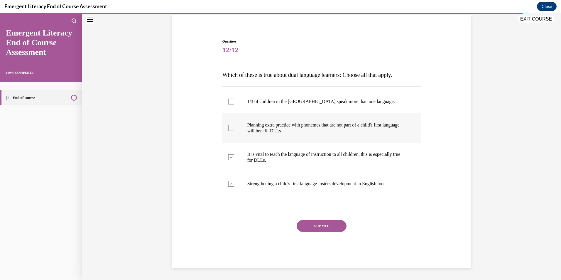
click at [228, 128] on div at bounding box center [231, 128] width 6 height 6
click at [228, 128] on input "Planning extra practice with phonemes that are not part of a child's first lang…" at bounding box center [231, 128] width 6 height 6
checkbox input "true"
drag, startPoint x: 364, startPoint y: 102, endPoint x: 245, endPoint y: 99, distance: 118.8
click at [247, 99] on p "1/3 of children in the US speak more than one language." at bounding box center [326, 102] width 159 height 6
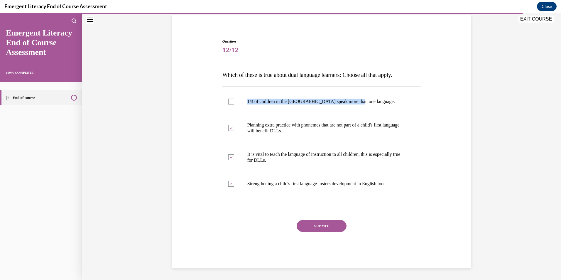
click at [320, 226] on button "SUBMIT" at bounding box center [321, 226] width 50 height 12
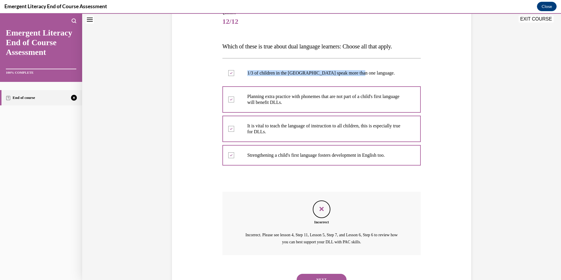
scroll to position [97, 0]
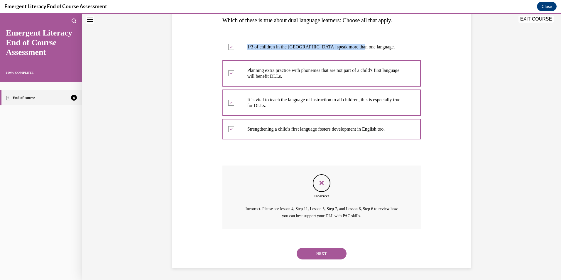
click at [330, 253] on button "NEXT" at bounding box center [321, 254] width 50 height 12
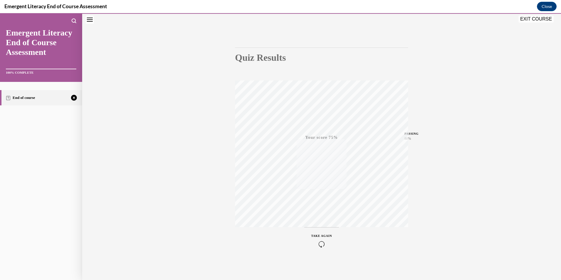
click at [319, 245] on icon "button" at bounding box center [321, 244] width 21 height 6
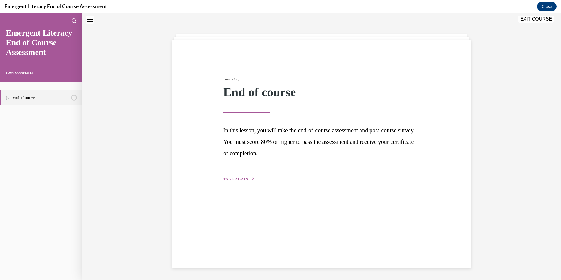
click at [237, 180] on span "TAKE AGAIN" at bounding box center [235, 179] width 25 height 4
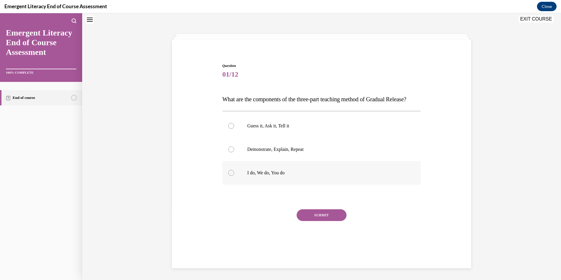
click at [270, 176] on p "I do, We do, You do" at bounding box center [326, 173] width 159 height 6
click at [234, 176] on input "I do, We do, You do" at bounding box center [231, 173] width 6 height 6
radio input "true"
click at [319, 221] on button "SUBMIT" at bounding box center [321, 215] width 50 height 12
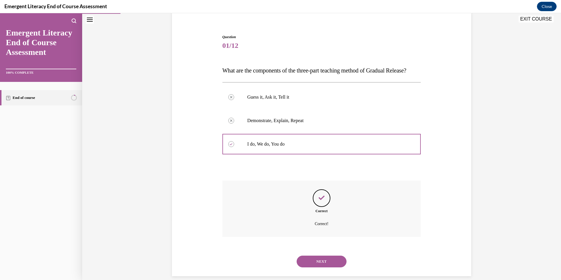
scroll to position [67, 0]
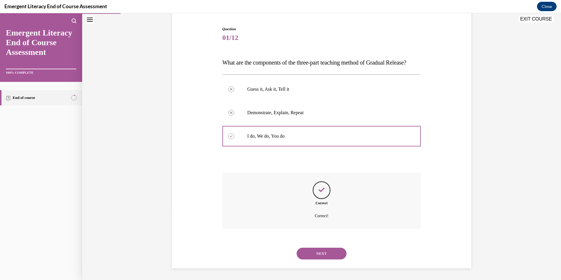
click at [316, 250] on button "NEXT" at bounding box center [321, 254] width 50 height 12
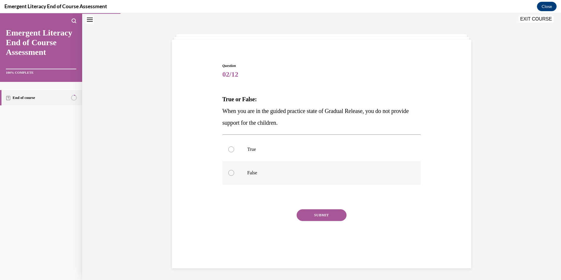
click at [262, 172] on p "False" at bounding box center [326, 173] width 159 height 6
click at [234, 172] on input "False" at bounding box center [231, 173] width 6 height 6
radio input "true"
click at [332, 216] on button "SUBMIT" at bounding box center [321, 215] width 50 height 12
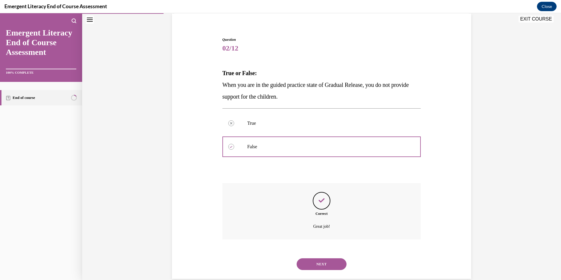
scroll to position [55, 0]
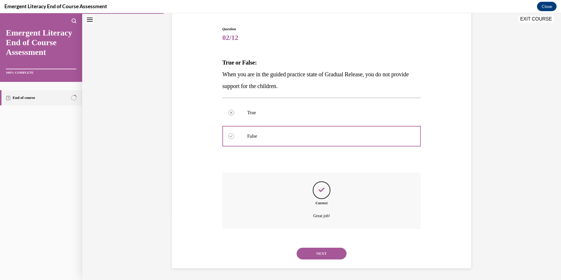
click at [316, 254] on button "NEXT" at bounding box center [321, 254] width 50 height 12
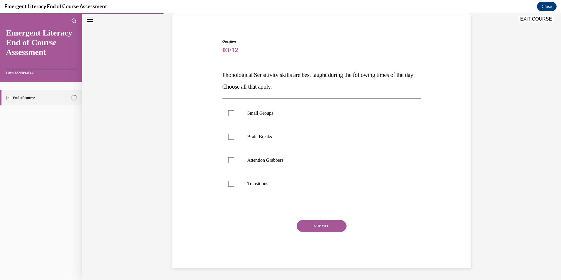
scroll to position [18, 0]
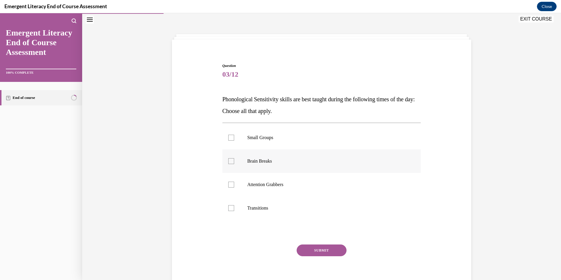
click at [243, 165] on label "Brain Breaks" at bounding box center [321, 160] width 199 height 23
click at [234, 164] on input "Brain Breaks" at bounding box center [231, 161] width 6 height 6
checkbox input "true"
click at [250, 185] on p "Attention Grabbers" at bounding box center [326, 185] width 159 height 6
click at [234, 185] on input "Attention Grabbers" at bounding box center [231, 185] width 6 height 6
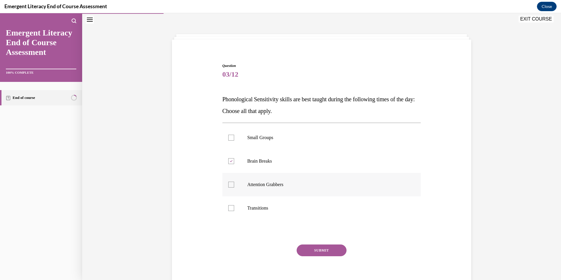
checkbox input "true"
click at [238, 206] on label "Transitions" at bounding box center [321, 207] width 199 height 23
click at [234, 206] on input "Transitions" at bounding box center [231, 208] width 6 height 6
checkbox input "true"
click at [315, 247] on button "SUBMIT" at bounding box center [321, 250] width 50 height 12
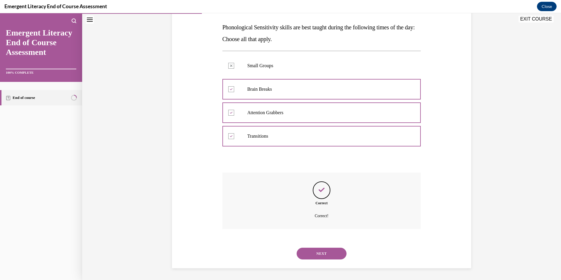
click at [321, 255] on button "NEXT" at bounding box center [321, 254] width 50 height 12
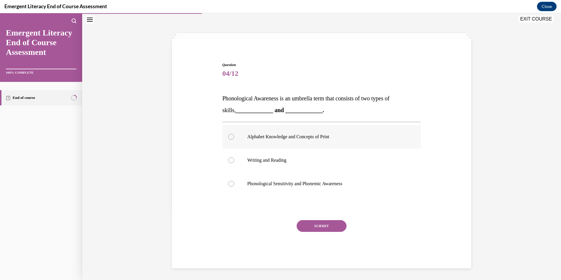
click at [304, 137] on p "Alphabet Knowledge and Concepts of Print" at bounding box center [326, 137] width 159 height 6
click at [234, 137] on input "Alphabet Knowledge and Concepts of Print" at bounding box center [231, 137] width 6 height 6
radio input "true"
click at [321, 227] on button "SUBMIT" at bounding box center [321, 226] width 50 height 12
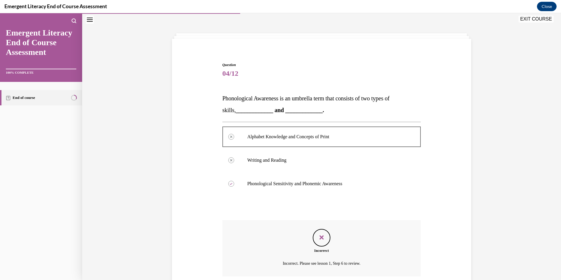
scroll to position [67, 0]
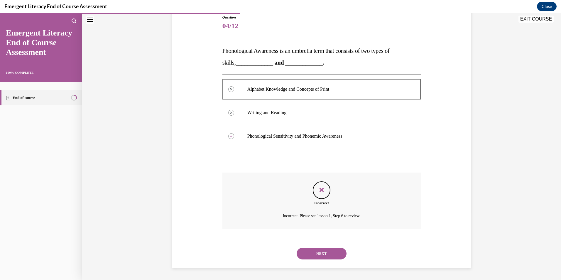
click at [310, 250] on button "NEXT" at bounding box center [321, 254] width 50 height 12
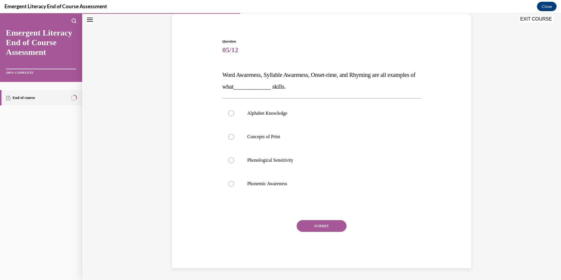
scroll to position [43, 0]
click at [299, 162] on p "Phonological Sensitivity" at bounding box center [326, 160] width 159 height 6
click at [234, 162] on input "Phonological Sensitivity" at bounding box center [231, 160] width 6 height 6
radio input "true"
click at [324, 222] on button "SUBMIT" at bounding box center [321, 226] width 50 height 12
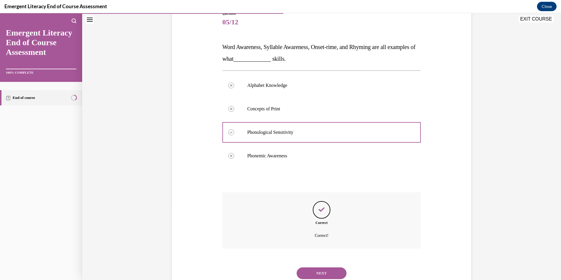
scroll to position [90, 0]
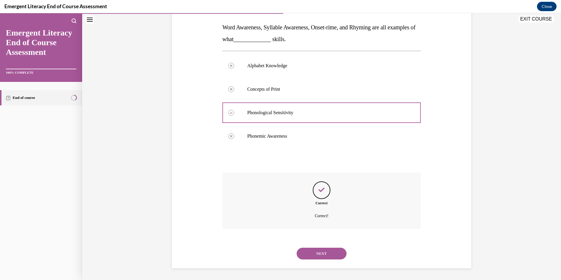
click at [334, 255] on button "NEXT" at bounding box center [321, 254] width 50 height 12
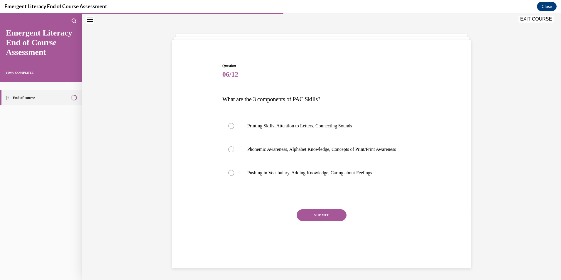
scroll to position [18, 0]
click at [277, 152] on p "Phonemic Awareness, Alphabet Knowledge, Concepts of Print/Print Awareness" at bounding box center [326, 149] width 159 height 6
click at [234, 152] on input "Phonemic Awareness, Alphabet Knowledge, Concepts of Print/Print Awareness" at bounding box center [231, 149] width 6 height 6
radio input "true"
click at [323, 219] on button "SUBMIT" at bounding box center [321, 215] width 50 height 12
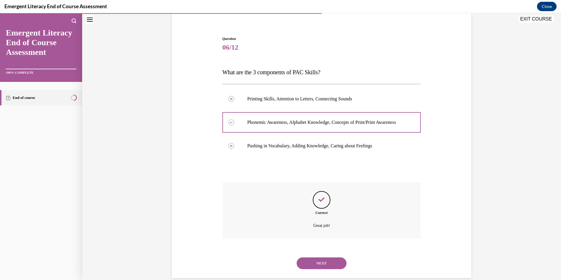
scroll to position [61, 0]
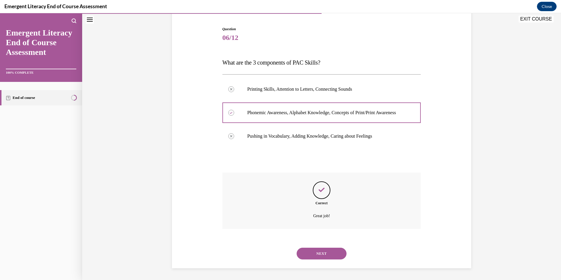
click at [327, 250] on button "NEXT" at bounding box center [321, 254] width 50 height 12
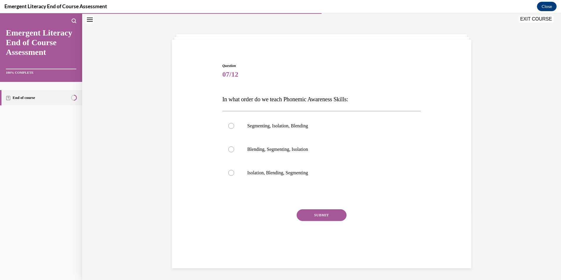
scroll to position [18, 0]
click at [289, 167] on label "Isolation, Blending, Segmenting" at bounding box center [321, 172] width 199 height 23
click at [234, 170] on input "Isolation, Blending, Segmenting" at bounding box center [231, 173] width 6 height 6
radio input "true"
click at [332, 216] on button "SUBMIT" at bounding box center [321, 215] width 50 height 12
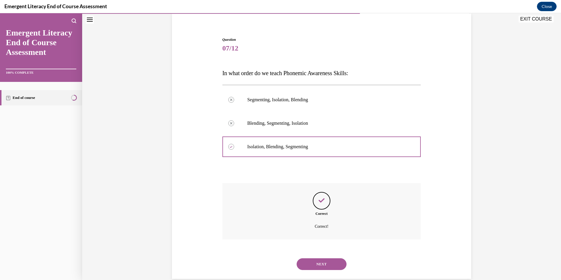
scroll to position [55, 0]
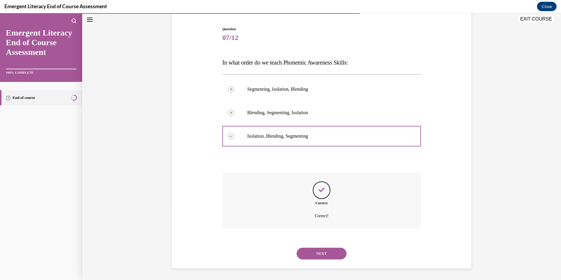
click at [315, 250] on button "NEXT" at bounding box center [321, 254] width 50 height 12
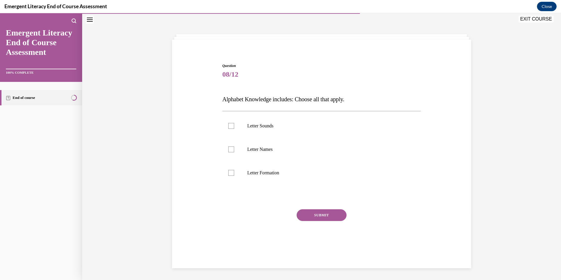
scroll to position [18, 0]
click at [304, 136] on label "Letter Sounds" at bounding box center [321, 125] width 199 height 23
click at [234, 129] on input "Letter Sounds" at bounding box center [231, 126] width 6 height 6
checkbox input "true"
click at [290, 153] on label "Letter Names" at bounding box center [321, 149] width 199 height 23
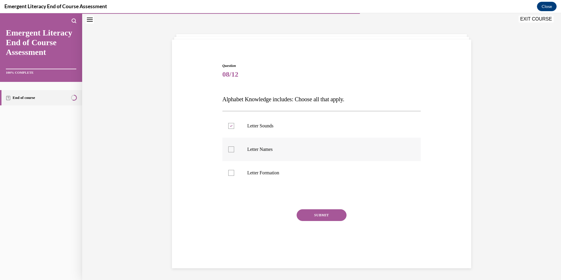
click at [234, 152] on input "Letter Names" at bounding box center [231, 149] width 6 height 6
checkbox input "true"
click at [285, 166] on label "Letter Formation" at bounding box center [321, 172] width 199 height 23
click at [234, 170] on input "Letter Formation" at bounding box center [231, 173] width 6 height 6
checkbox input "true"
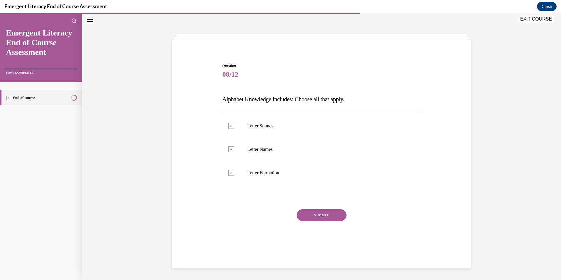
click at [319, 214] on button "SUBMIT" at bounding box center [321, 215] width 50 height 12
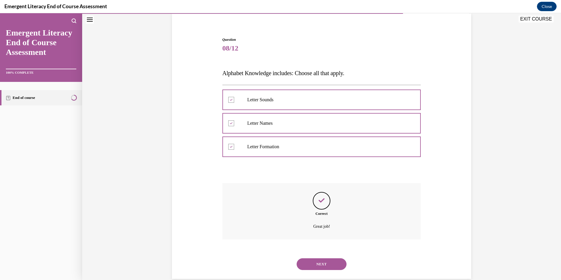
scroll to position [55, 0]
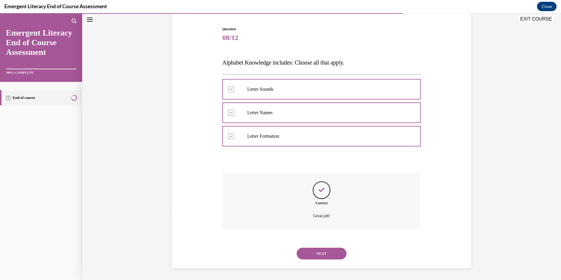
click at [314, 253] on button "NEXT" at bounding box center [321, 254] width 50 height 12
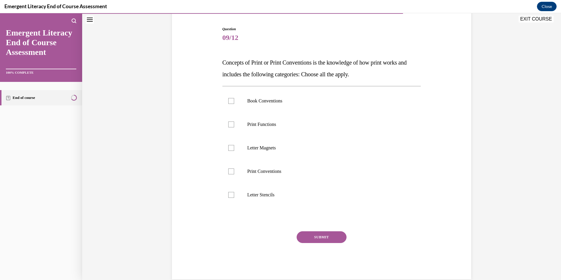
scroll to position [31, 0]
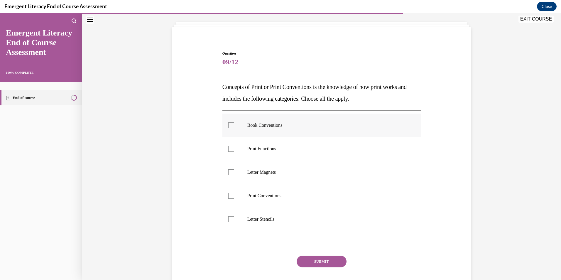
click at [266, 131] on label "Book Conventions" at bounding box center [321, 124] width 199 height 23
click at [234, 128] on input "Book Conventions" at bounding box center [231, 125] width 6 height 6
checkbox input "true"
drag, startPoint x: 272, startPoint y: 158, endPoint x: 276, endPoint y: 155, distance: 4.5
click at [272, 157] on label "Print Functions" at bounding box center [321, 148] width 199 height 23
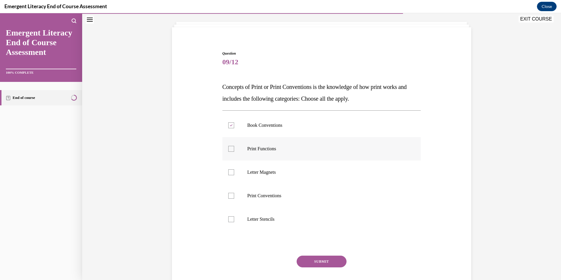
click at [234, 152] on input "Print Functions" at bounding box center [231, 149] width 6 height 6
checkbox input "true"
click at [286, 193] on p "Print Conventions" at bounding box center [326, 196] width 159 height 6
click at [234, 193] on input "Print Conventions" at bounding box center [231, 196] width 6 height 6
checkbox input "true"
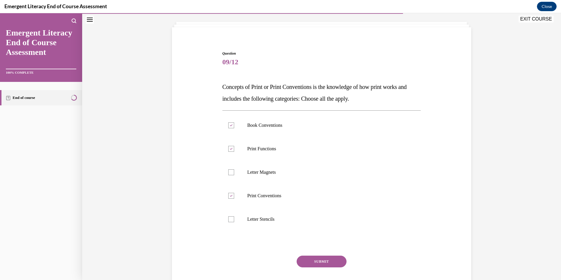
click at [320, 261] on button "SUBMIT" at bounding box center [321, 261] width 50 height 12
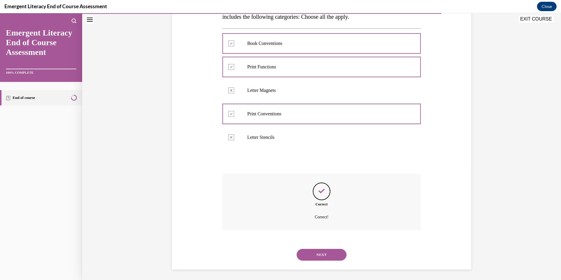
scroll to position [114, 0]
click at [321, 254] on button "NEXT" at bounding box center [321, 254] width 50 height 12
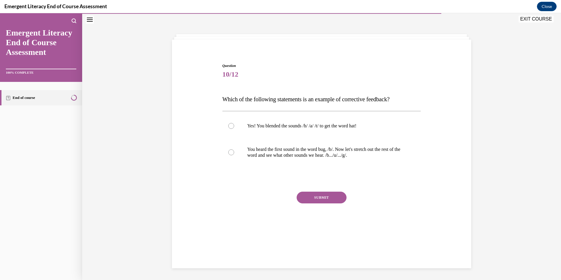
scroll to position [18, 0]
click at [282, 148] on p "You heard the first sound in the word bug, /b/. Now let's stretch out the rest …" at bounding box center [326, 152] width 159 height 12
click at [234, 149] on input "You heard the first sound in the word bug, /b/. Now let's stretch out the rest …" at bounding box center [231, 152] width 6 height 6
radio input "true"
click at [333, 197] on button "SUBMIT" at bounding box center [321, 198] width 50 height 12
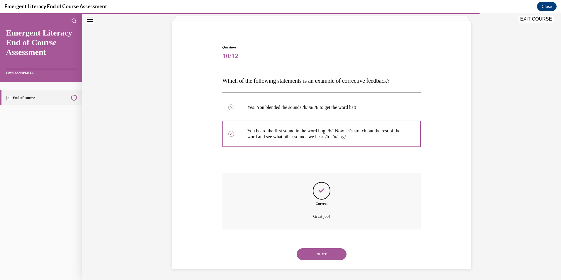
scroll to position [38, 0]
click at [319, 251] on button "NEXT" at bounding box center [321, 254] width 50 height 12
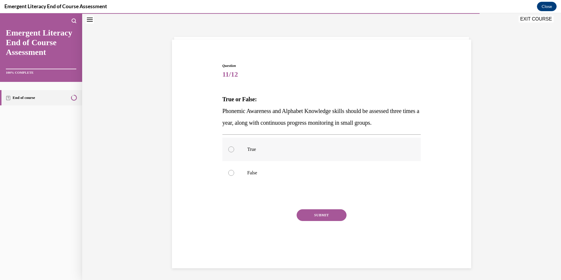
click at [264, 153] on label "True" at bounding box center [321, 149] width 199 height 23
click at [234, 152] on input "True" at bounding box center [231, 149] width 6 height 6
radio input "true"
click at [318, 214] on button "SUBMIT" at bounding box center [321, 215] width 50 height 12
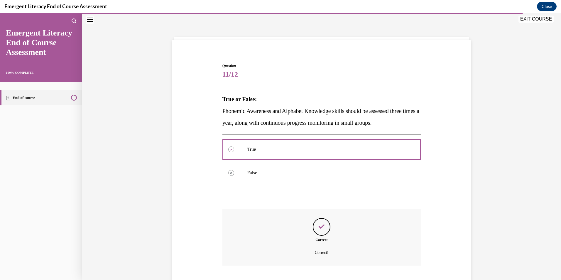
scroll to position [55, 0]
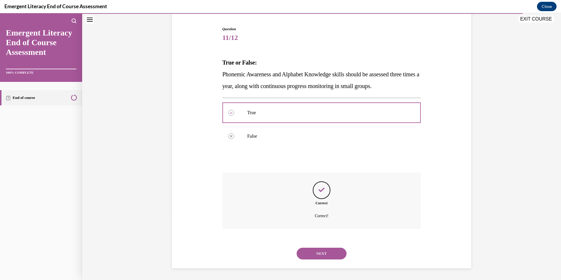
click at [331, 255] on button "NEXT" at bounding box center [321, 254] width 50 height 12
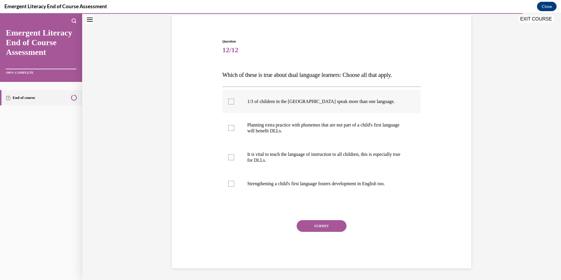
scroll to position [18, 0]
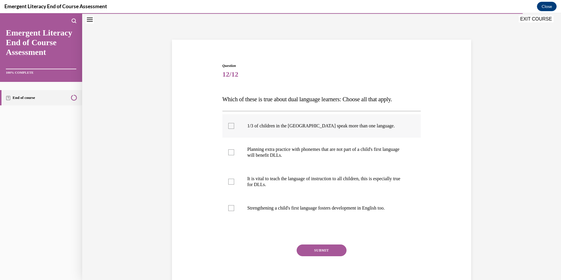
click at [230, 128] on div at bounding box center [231, 126] width 6 height 6
click at [230, 128] on input "1/3 of children in the US speak more than one language." at bounding box center [231, 126] width 6 height 6
checkbox input "true"
click at [228, 155] on label "Planning extra practice with phonemes that are not part of a child's first lang…" at bounding box center [321, 152] width 199 height 29
click at [228, 155] on input "Planning extra practice with phonemes that are not part of a child's first lang…" at bounding box center [231, 152] width 6 height 6
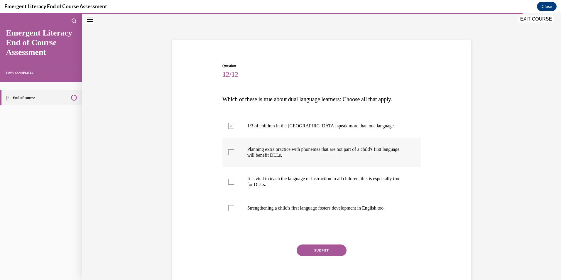
checkbox input "true"
drag, startPoint x: 231, startPoint y: 182, endPoint x: 228, endPoint y: 185, distance: 4.1
click at [230, 182] on div at bounding box center [231, 182] width 6 height 6
click at [230, 182] on input "It is vital to teach the language of instruction to all children, this is espec…" at bounding box center [231, 182] width 6 height 6
checkbox input "true"
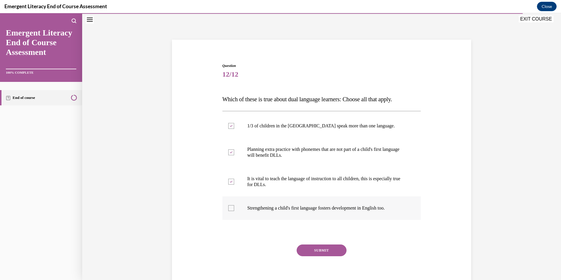
click at [230, 208] on div at bounding box center [231, 208] width 6 height 6
click at [230, 208] on input "Strengthening a child's first language fosters development in English too." at bounding box center [231, 208] width 6 height 6
checkbox input "true"
click at [314, 248] on button "SUBMIT" at bounding box center [321, 250] width 50 height 12
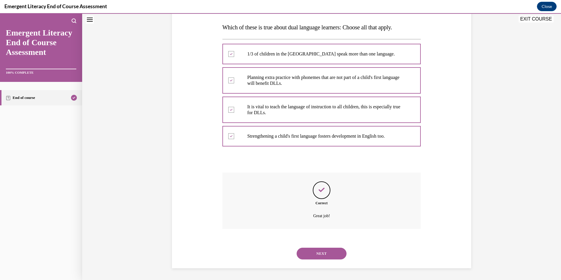
click at [326, 254] on button "NEXT" at bounding box center [321, 254] width 50 height 12
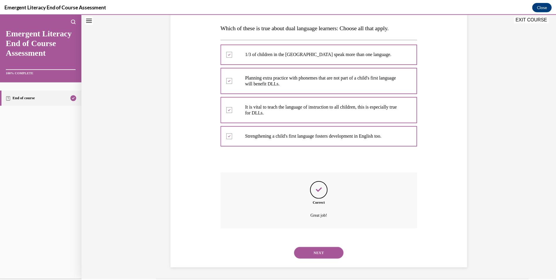
scroll to position [34, 0]
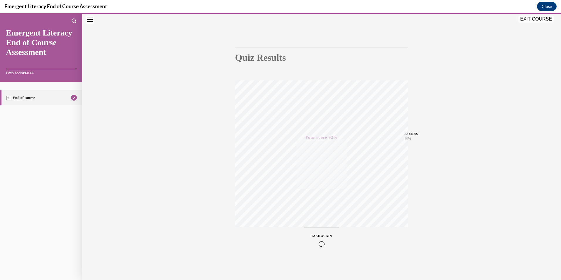
click at [533, 17] on button "EXIT COURSE" at bounding box center [535, 19] width 35 height 7
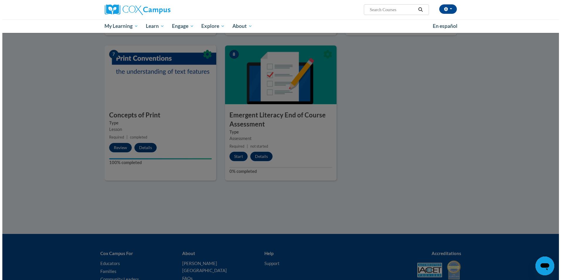
scroll to position [411, 0]
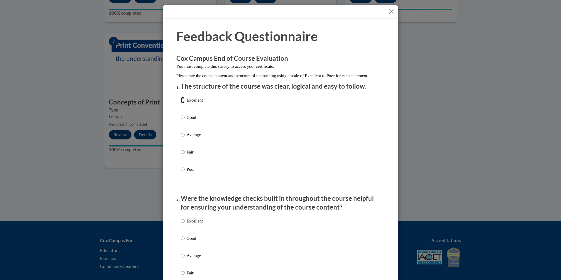
click at [182, 103] on input "Excellent" at bounding box center [183, 100] width 4 height 6
radio input "true"
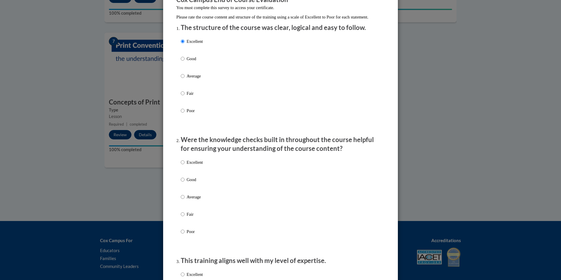
click at [198, 174] on label "Excellent" at bounding box center [192, 167] width 22 height 16
click at [184, 165] on input "Excellent" at bounding box center [183, 162] width 4 height 6
radio input "true"
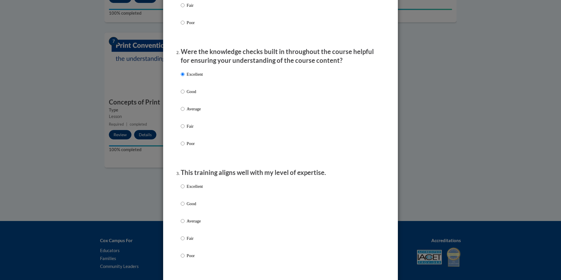
click at [227, 199] on div "Excellent Good Average Fair Poor" at bounding box center [280, 228] width 199 height 96
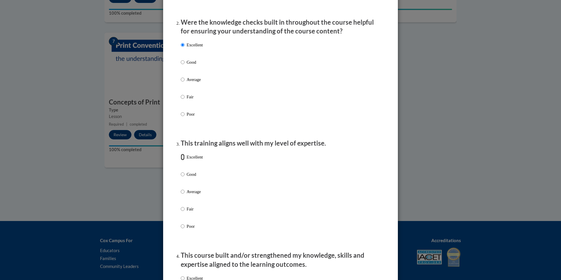
click at [182, 160] on input "Excellent" at bounding box center [183, 157] width 4 height 6
radio input "true"
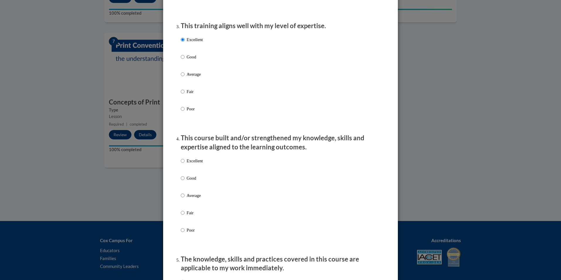
click at [192, 164] on p "Excellent" at bounding box center [195, 160] width 16 height 6
click at [184, 164] on input "Excellent" at bounding box center [183, 160] width 4 height 6
radio input "true"
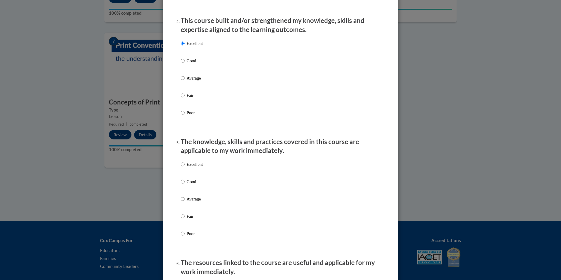
click at [196, 167] on p "Excellent" at bounding box center [195, 164] width 16 height 6
click at [184, 167] on input "Excellent" at bounding box center [183, 164] width 4 height 6
radio input "true"
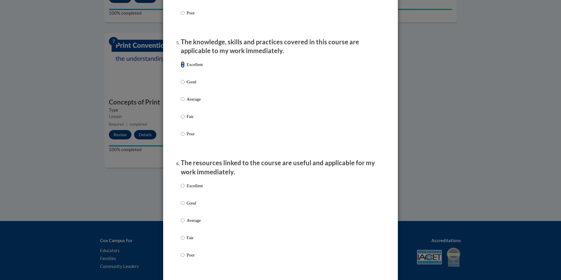
scroll to position [528, 0]
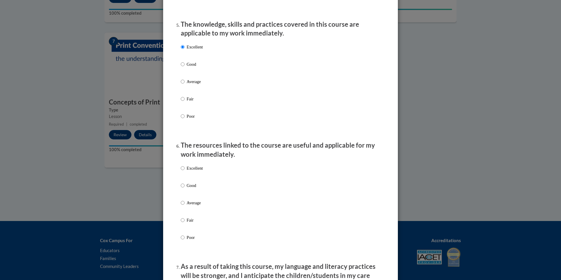
click at [202, 171] on div "Excellent Good Average Fair Poor" at bounding box center [280, 210] width 199 height 96
click at [189, 171] on p "Excellent" at bounding box center [195, 168] width 16 height 6
click at [184, 171] on input "Excellent" at bounding box center [183, 168] width 4 height 6
radio input "true"
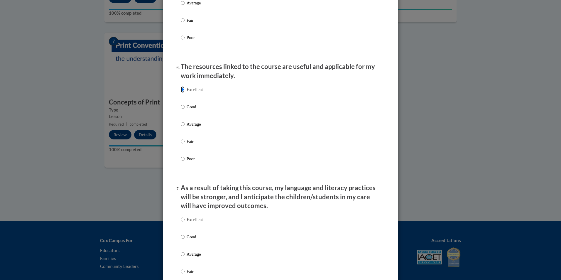
scroll to position [675, 0]
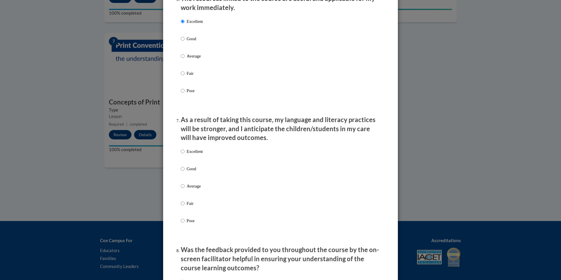
click at [191, 155] on p "Excellent" at bounding box center [195, 151] width 16 height 6
click at [184, 155] on input "Excellent" at bounding box center [183, 151] width 4 height 6
radio input "true"
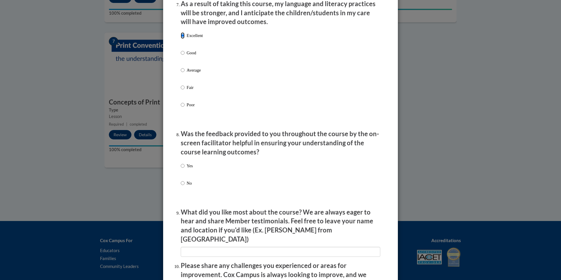
scroll to position [792, 0]
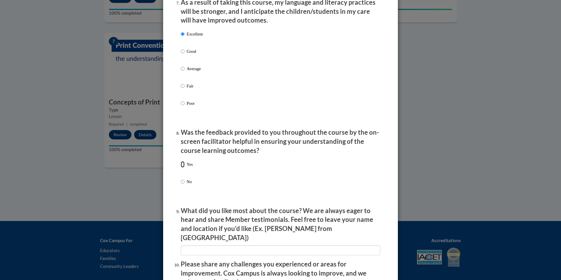
click at [181, 167] on input "Yes" at bounding box center [183, 164] width 4 height 6
radio input "true"
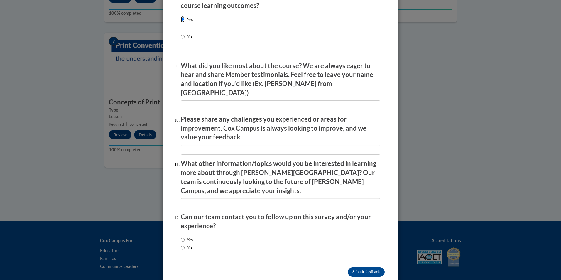
scroll to position [939, 0]
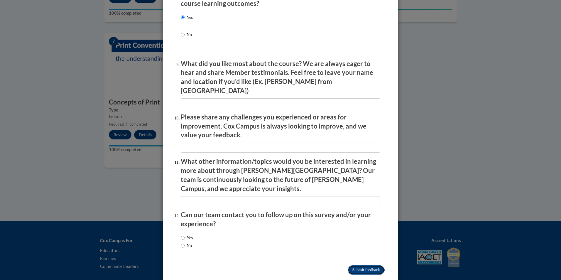
click at [366, 265] on input "Submit feedback" at bounding box center [366, 269] width 37 height 9
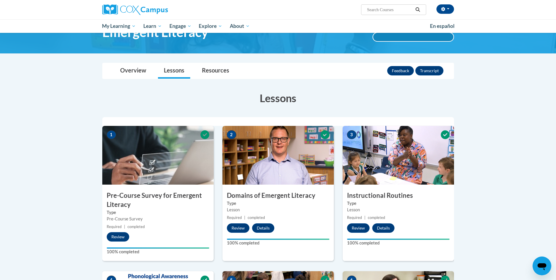
scroll to position [0, 0]
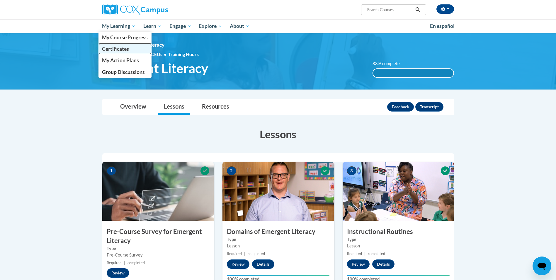
click at [126, 49] on span "Certificates" at bounding box center [115, 49] width 27 height 6
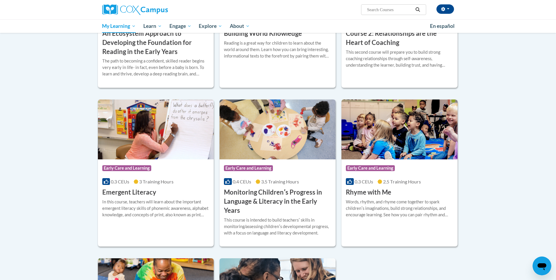
scroll to position [235, 0]
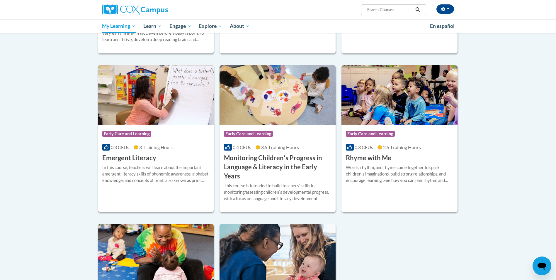
click at [165, 125] on div "Course Category: Early Care and Learning 0.3 CEUs 3 Training Hours COURSE Emerg…" at bounding box center [156, 144] width 116 height 38
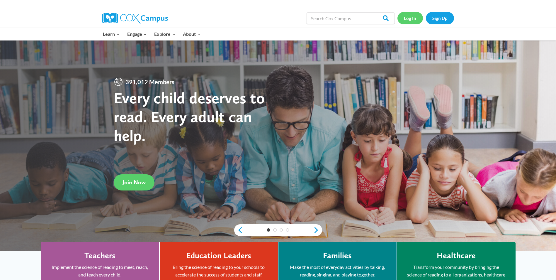
click at [417, 19] on link "Log In" at bounding box center [411, 18] width 26 height 12
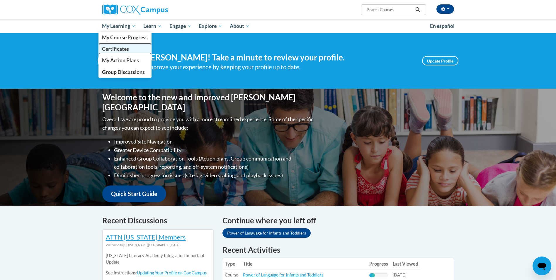
click at [130, 48] on link "Certificates" at bounding box center [125, 48] width 53 height 11
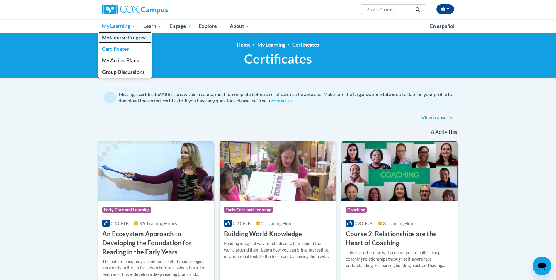
click at [138, 40] on span "My Course Progress" at bounding box center [125, 37] width 46 height 6
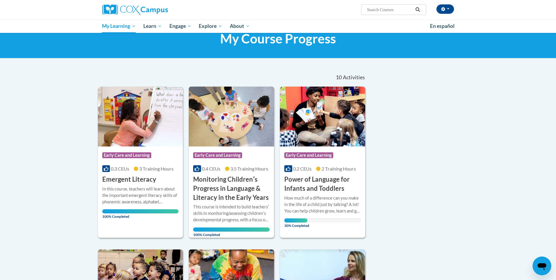
scroll to position [59, 0]
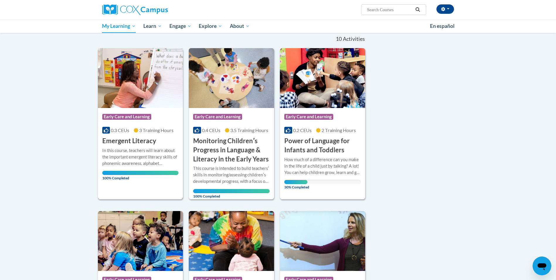
click at [156, 186] on div "Course Category: Early Care and Learning 0.3 CEUs 3 Training Hours COURSE Emerg…" at bounding box center [140, 123] width 85 height 151
